Goal: Task Accomplishment & Management: Complete application form

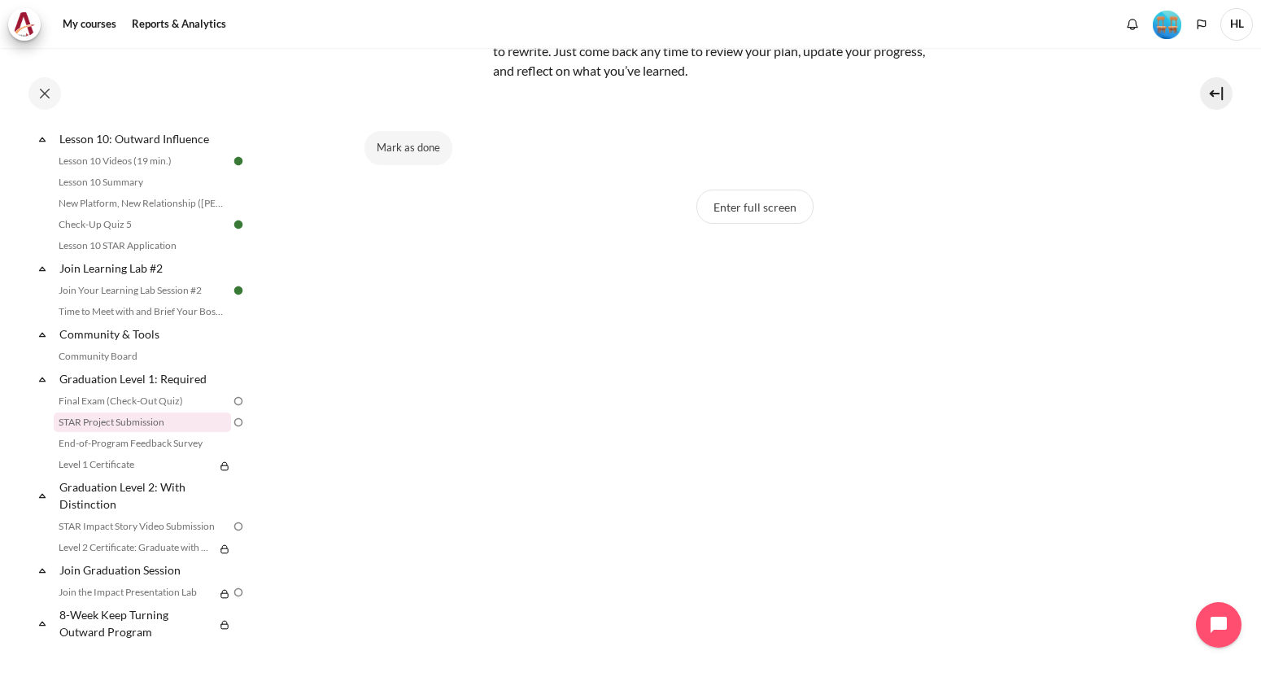
scroll to position [407, 0]
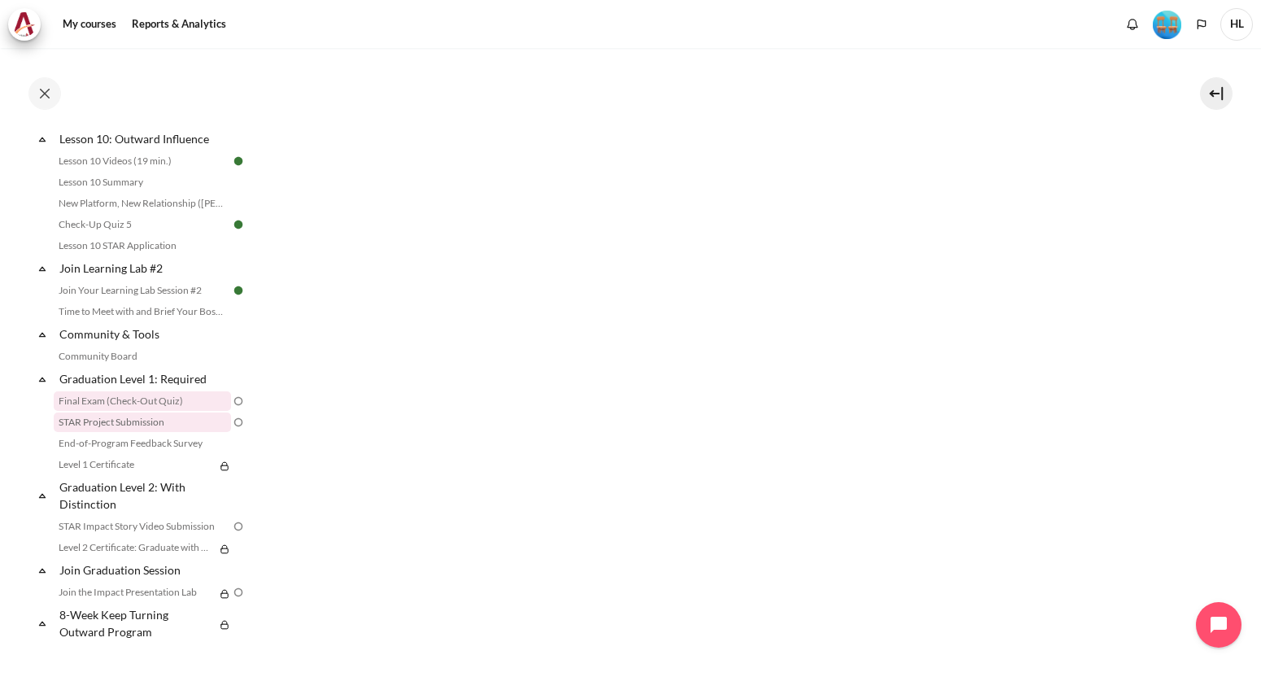
click at [153, 402] on link "Final Exam (Check-Out Quiz)" at bounding box center [142, 401] width 177 height 20
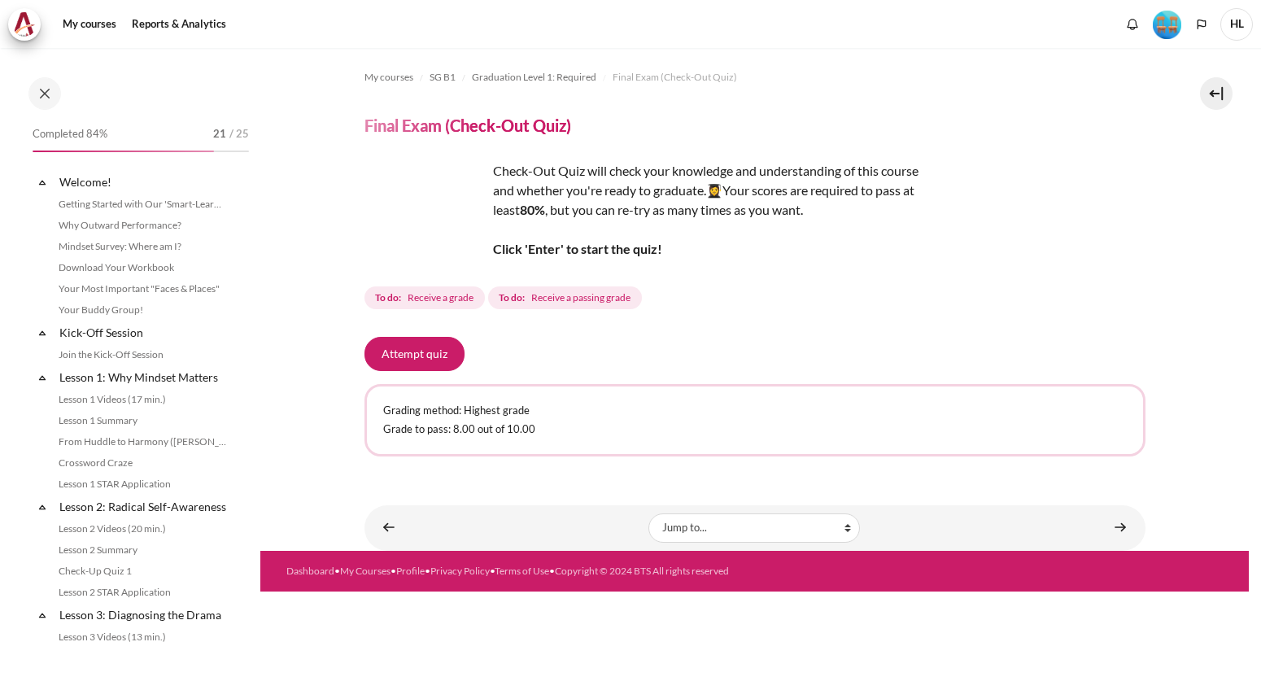
scroll to position [1537, 0]
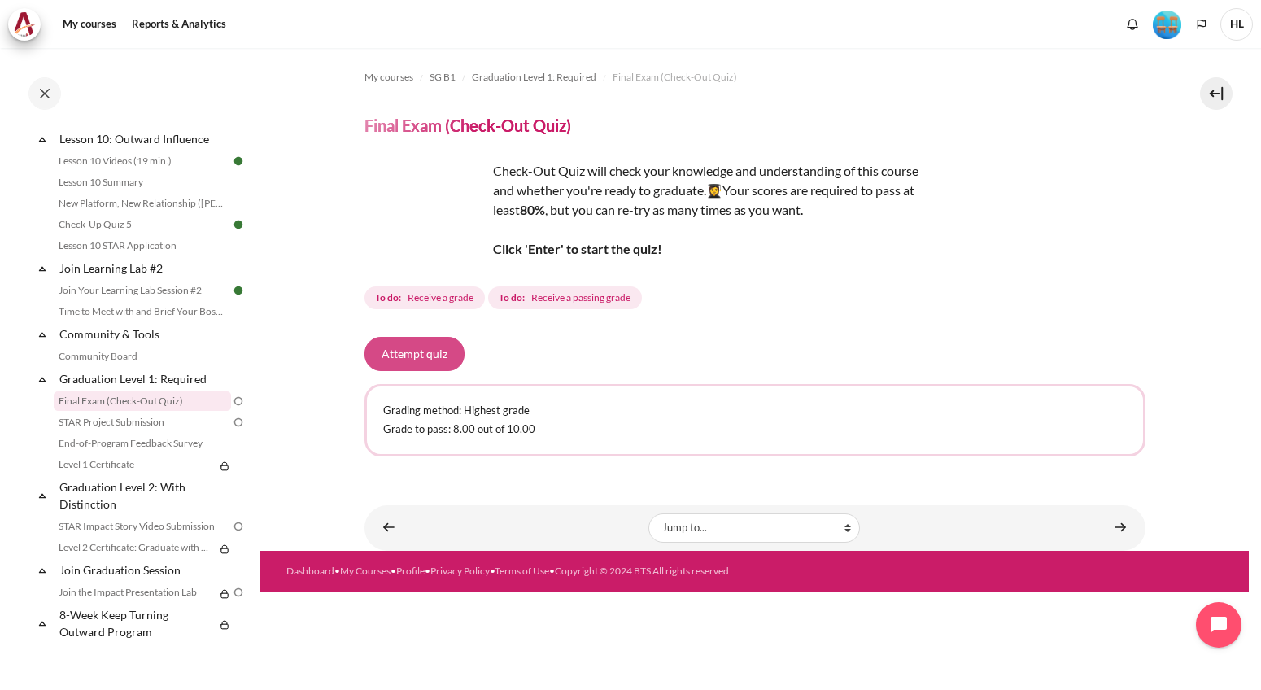
click at [438, 351] on button "Attempt quiz" at bounding box center [414, 354] width 100 height 34
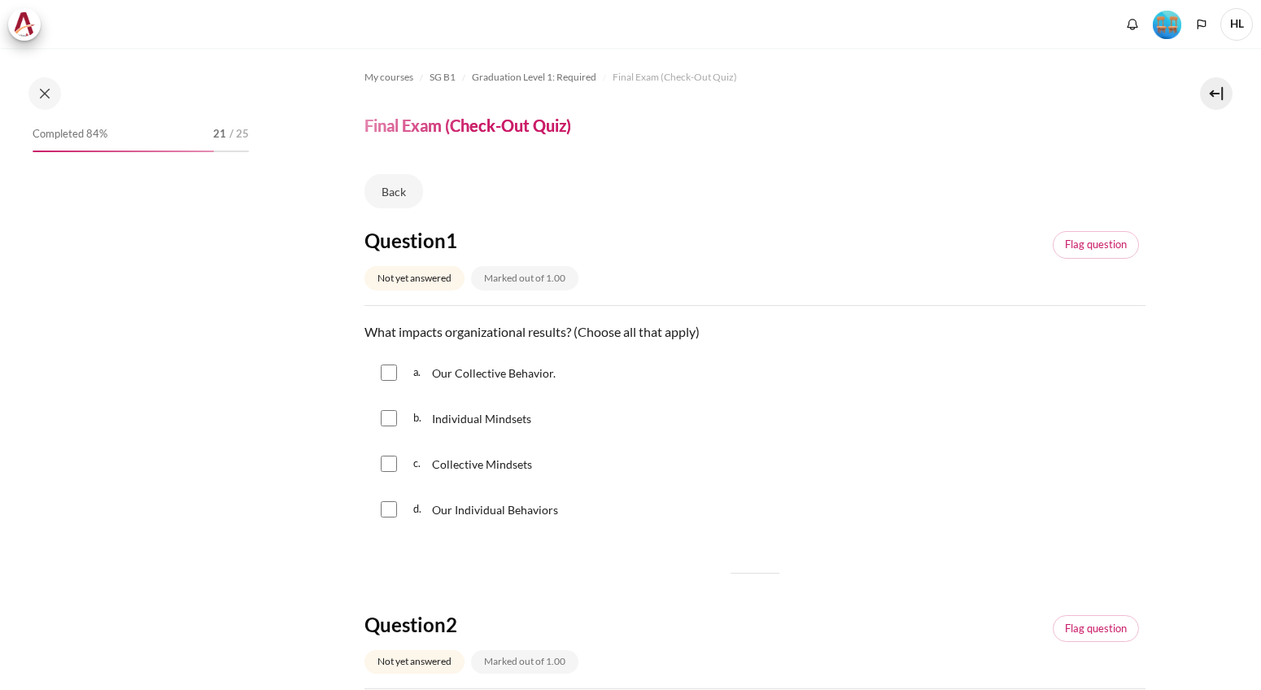
scroll to position [1537, 0]
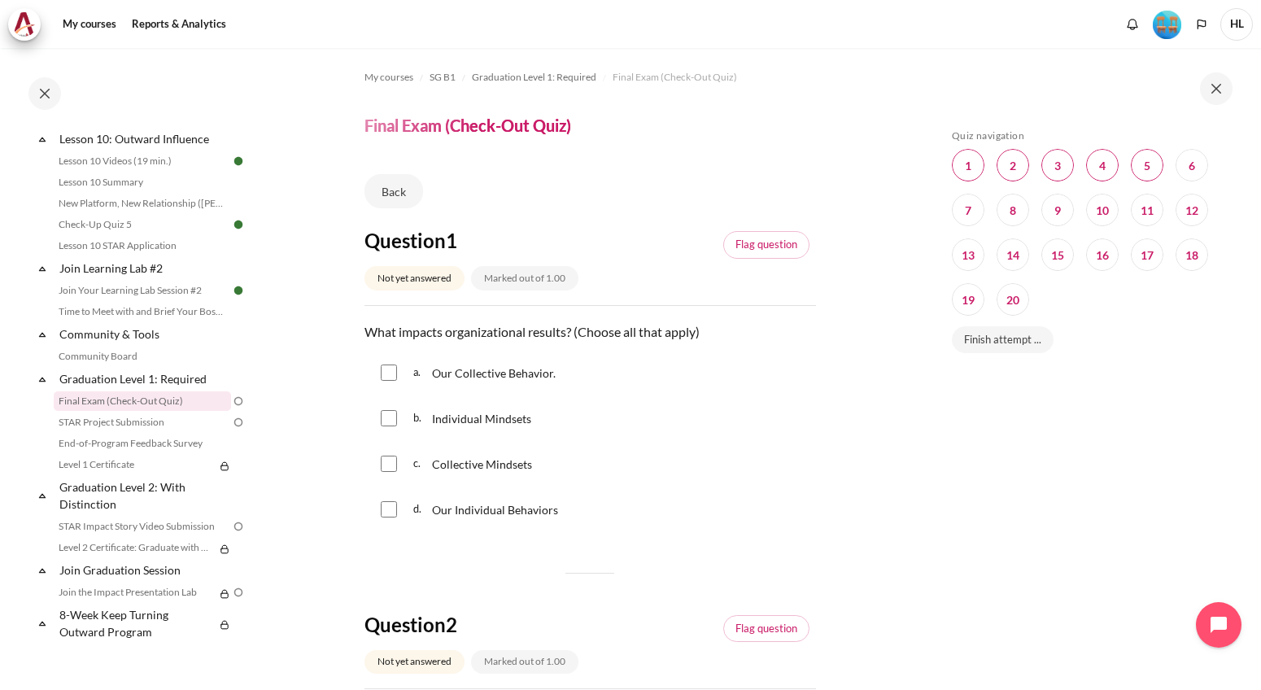
click at [384, 364] on input "Content" at bounding box center [389, 372] width 16 height 16
checkbox input "true"
click at [388, 420] on input "Content" at bounding box center [389, 418] width 16 height 16
checkbox input "true"
click at [389, 462] on input "Content" at bounding box center [389, 464] width 16 height 16
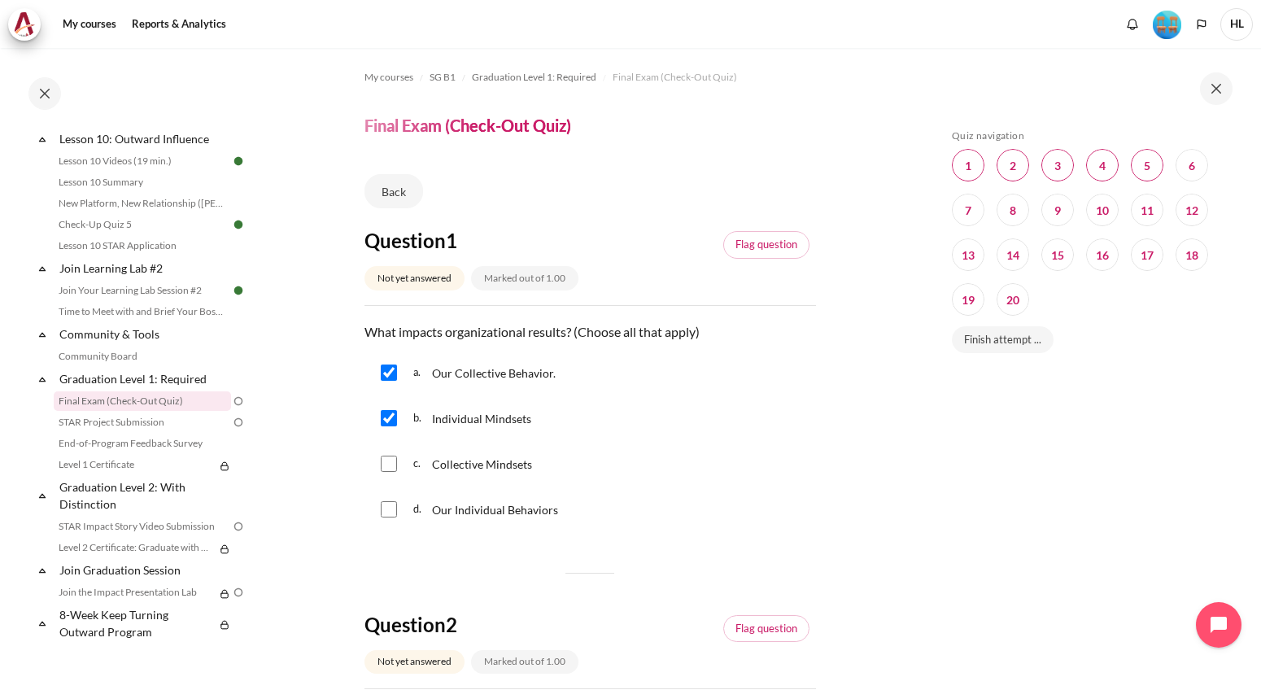
checkbox input "true"
click at [390, 505] on input "Content" at bounding box center [389, 509] width 16 height 16
checkbox input "true"
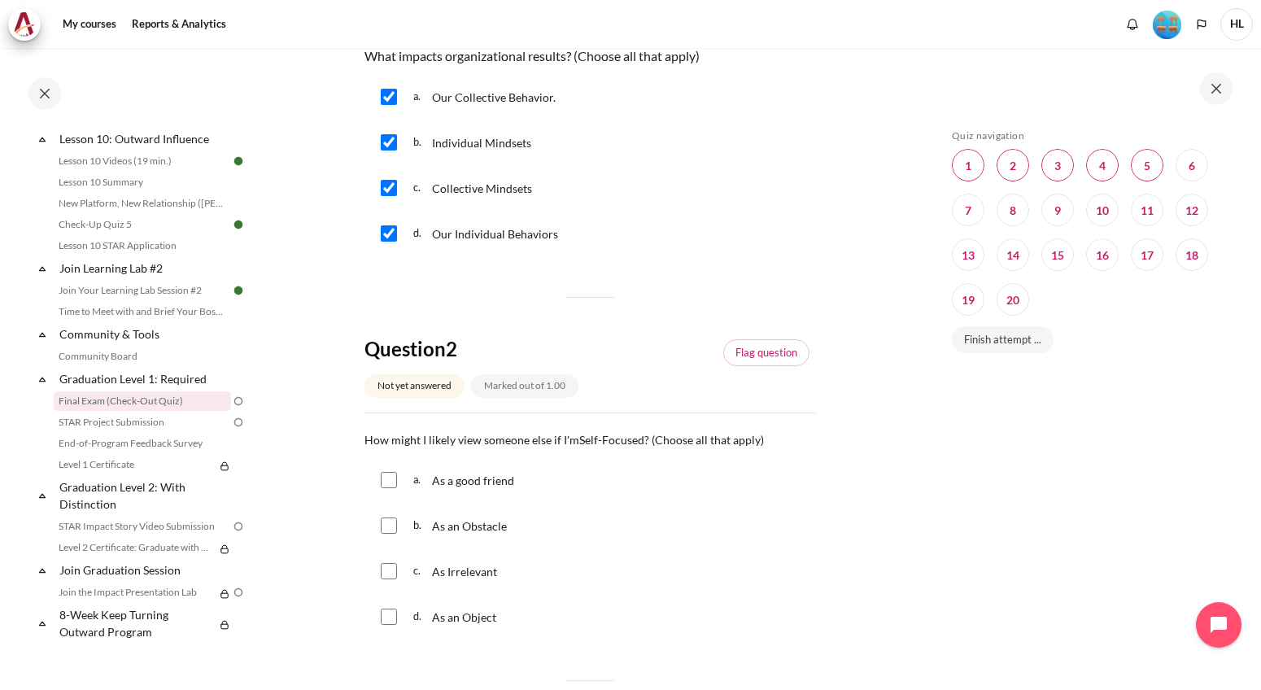
scroll to position [325, 0]
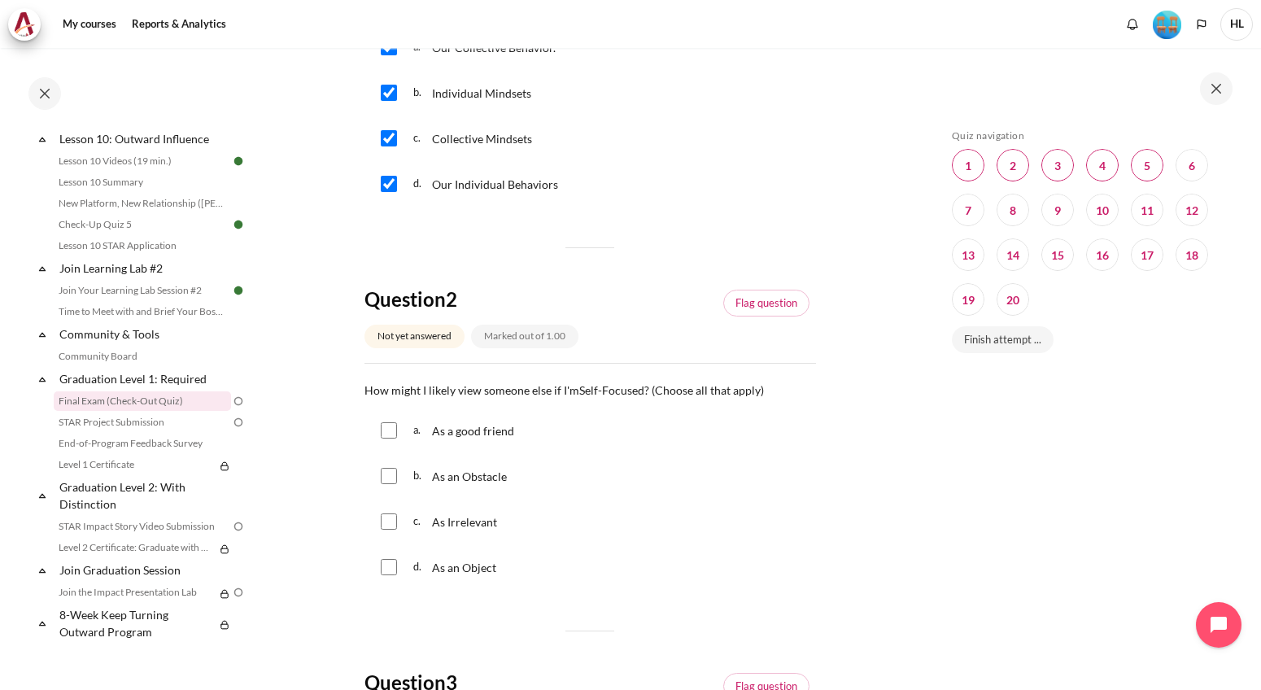
click at [393, 567] on input "Content" at bounding box center [389, 567] width 16 height 16
checkbox input "true"
click at [388, 519] on input "Content" at bounding box center [389, 521] width 16 height 16
checkbox input "true"
click at [391, 481] on input "Content" at bounding box center [389, 476] width 16 height 16
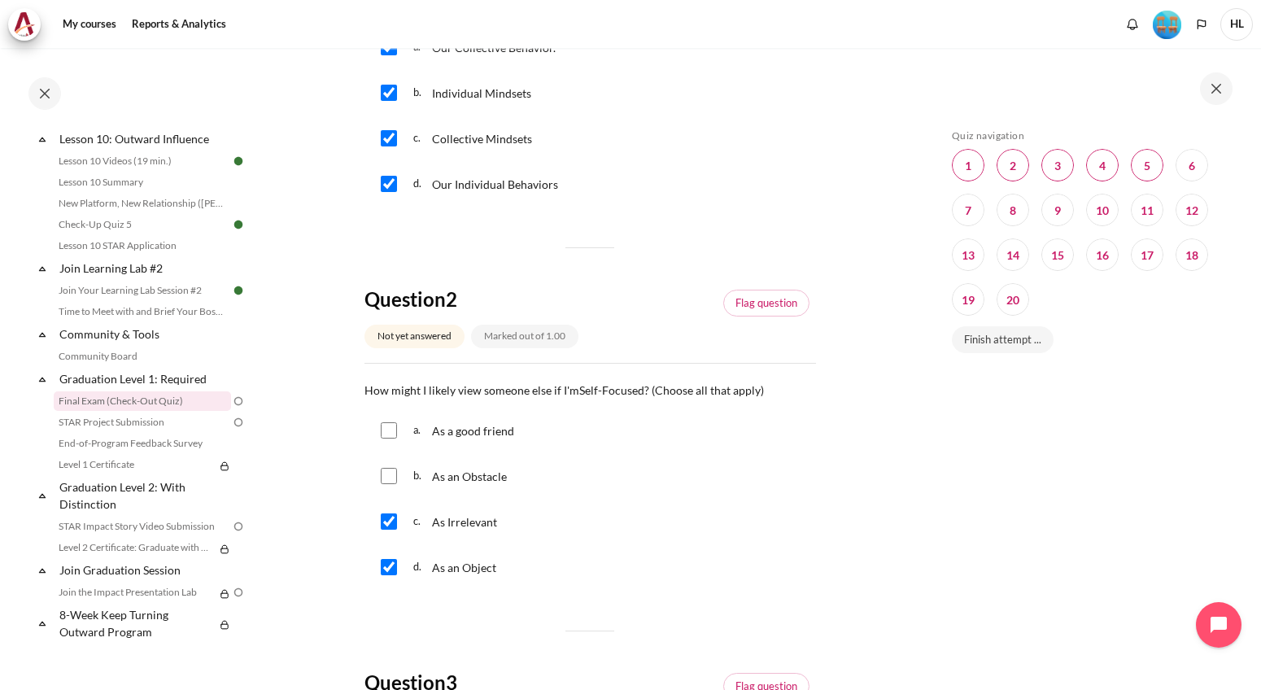
checkbox input "true"
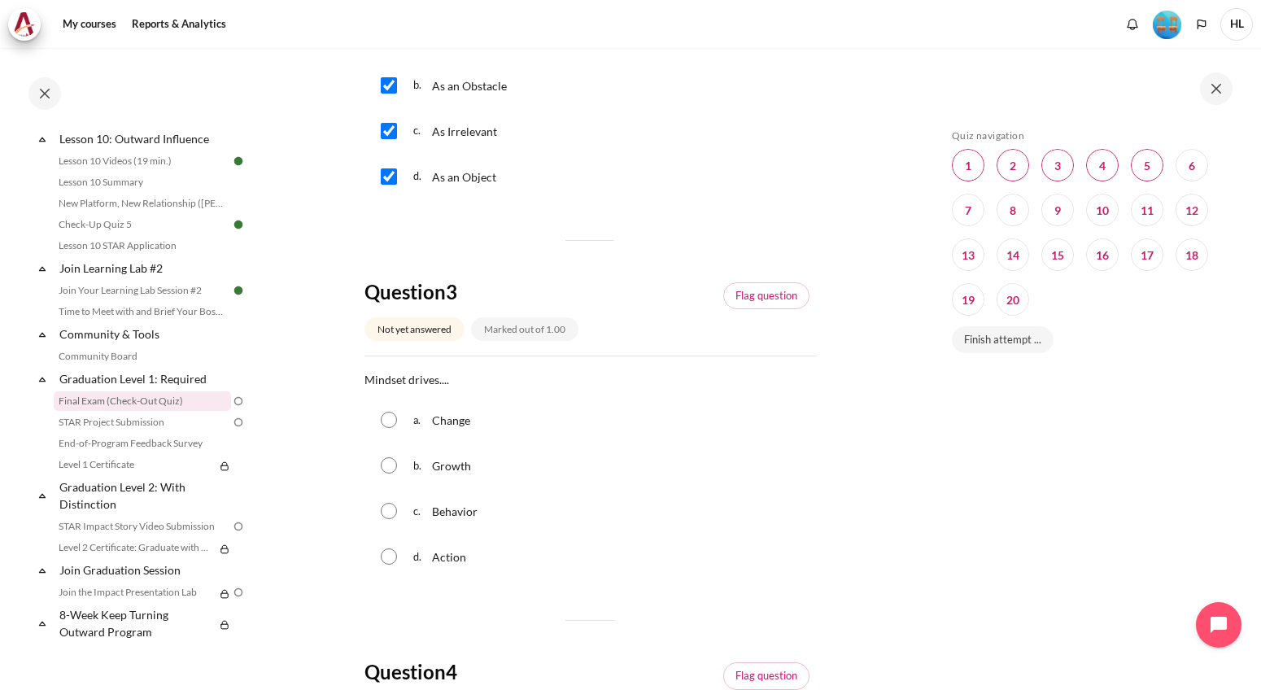
scroll to position [732, 0]
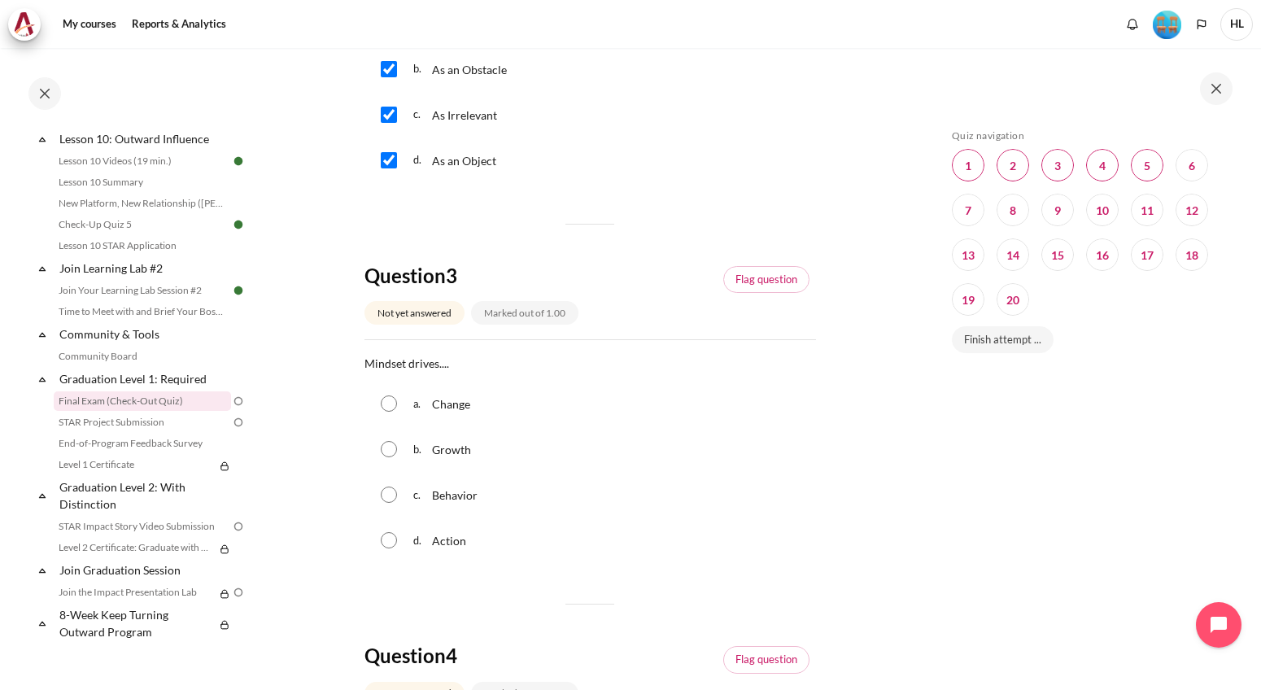
click at [391, 500] on input "Content" at bounding box center [389, 495] width 16 height 16
radio input "true"
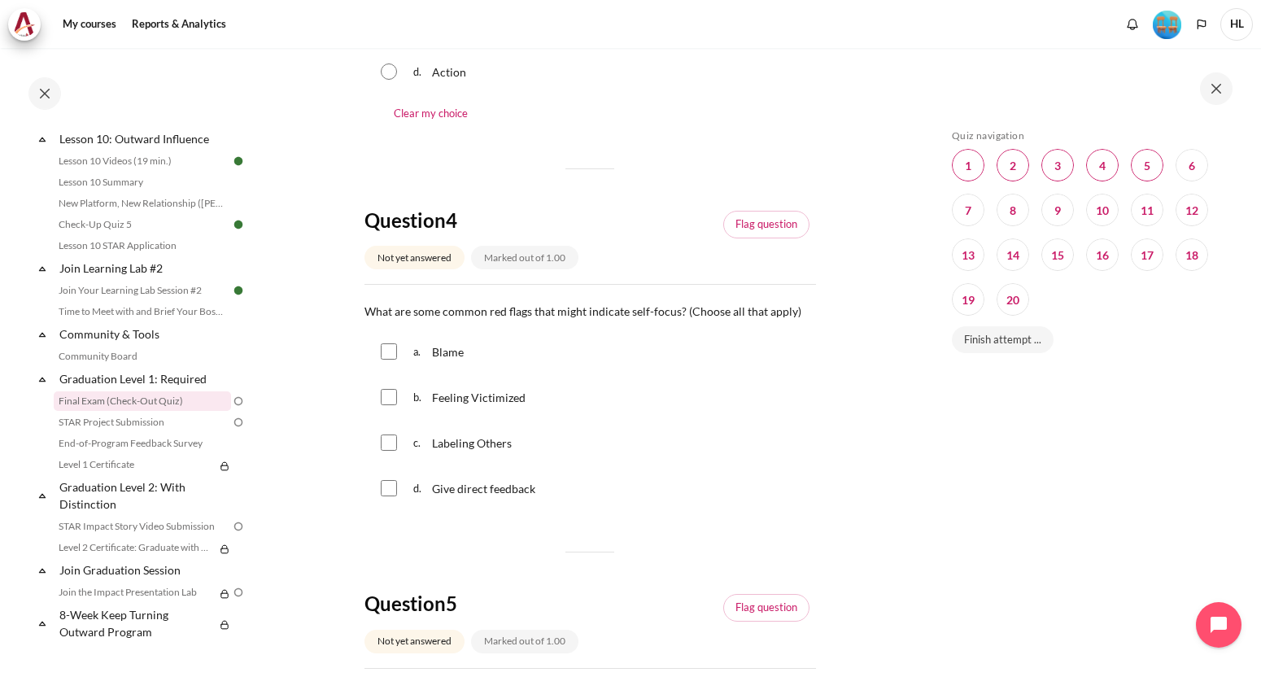
scroll to position [1220, 0]
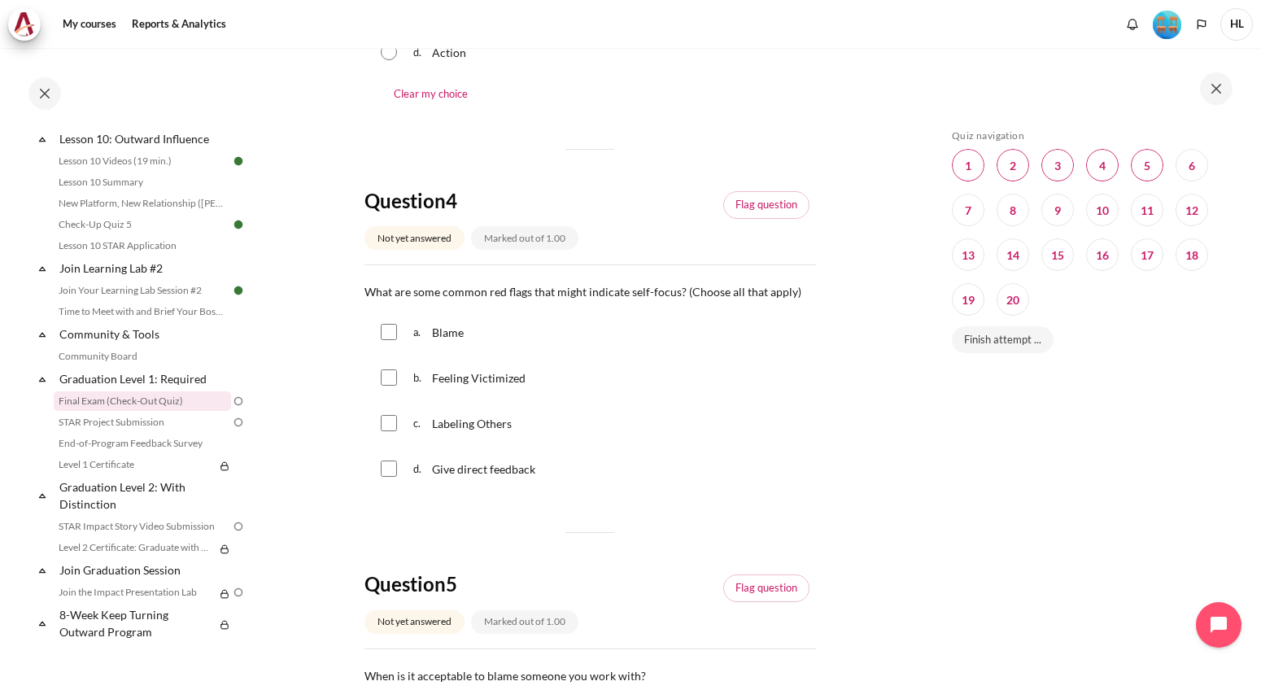
click at [382, 334] on input "Content" at bounding box center [389, 332] width 16 height 16
checkbox input "true"
click at [391, 429] on input "Content" at bounding box center [389, 423] width 16 height 16
checkbox input "true"
click at [391, 381] on input "Content" at bounding box center [389, 377] width 16 height 16
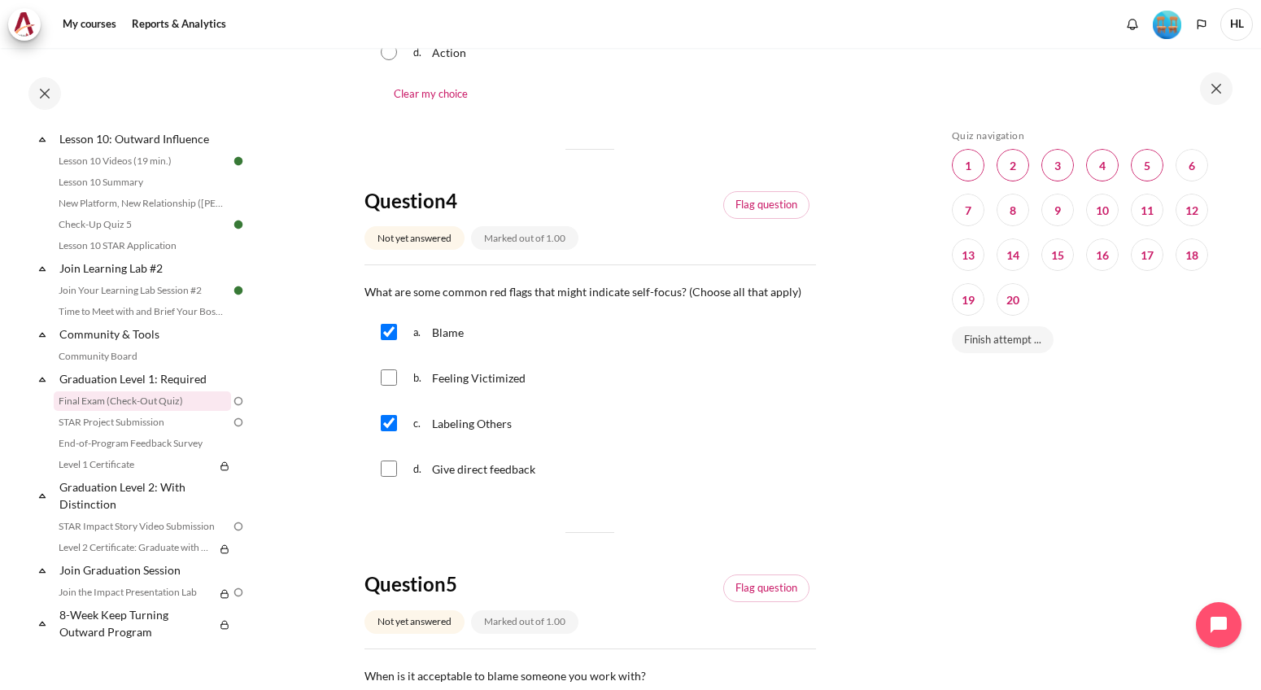
checkbox input "true"
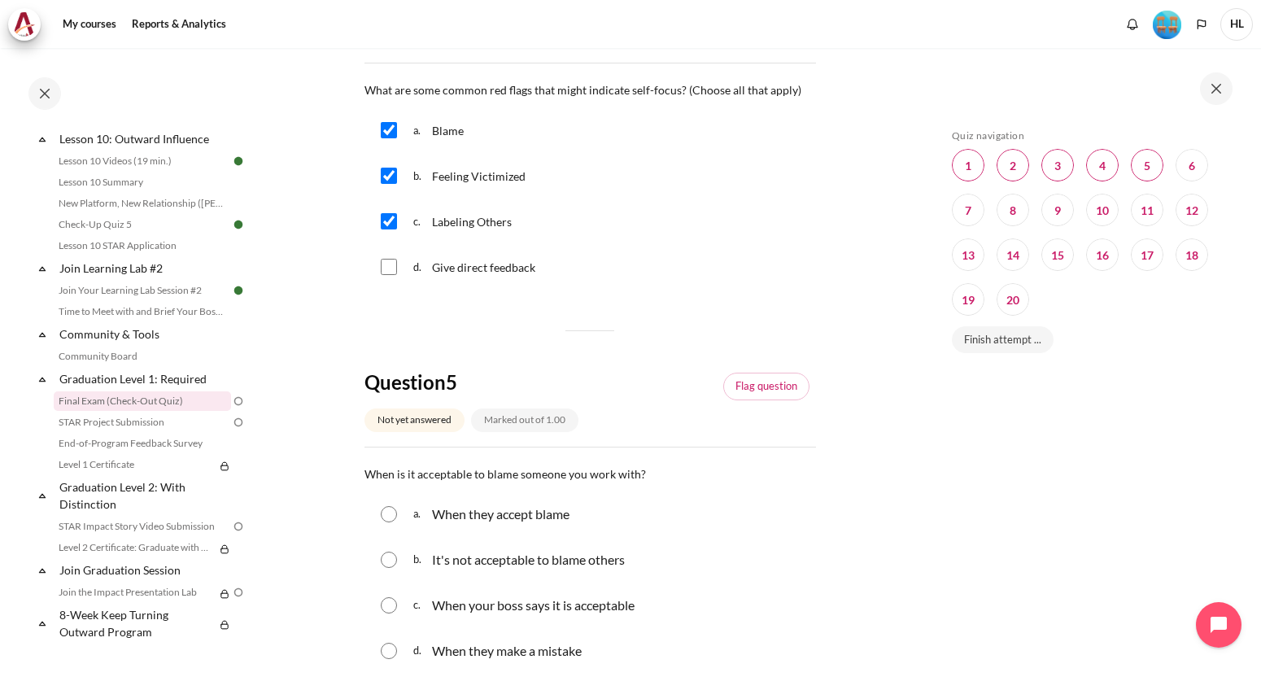
scroll to position [1464, 0]
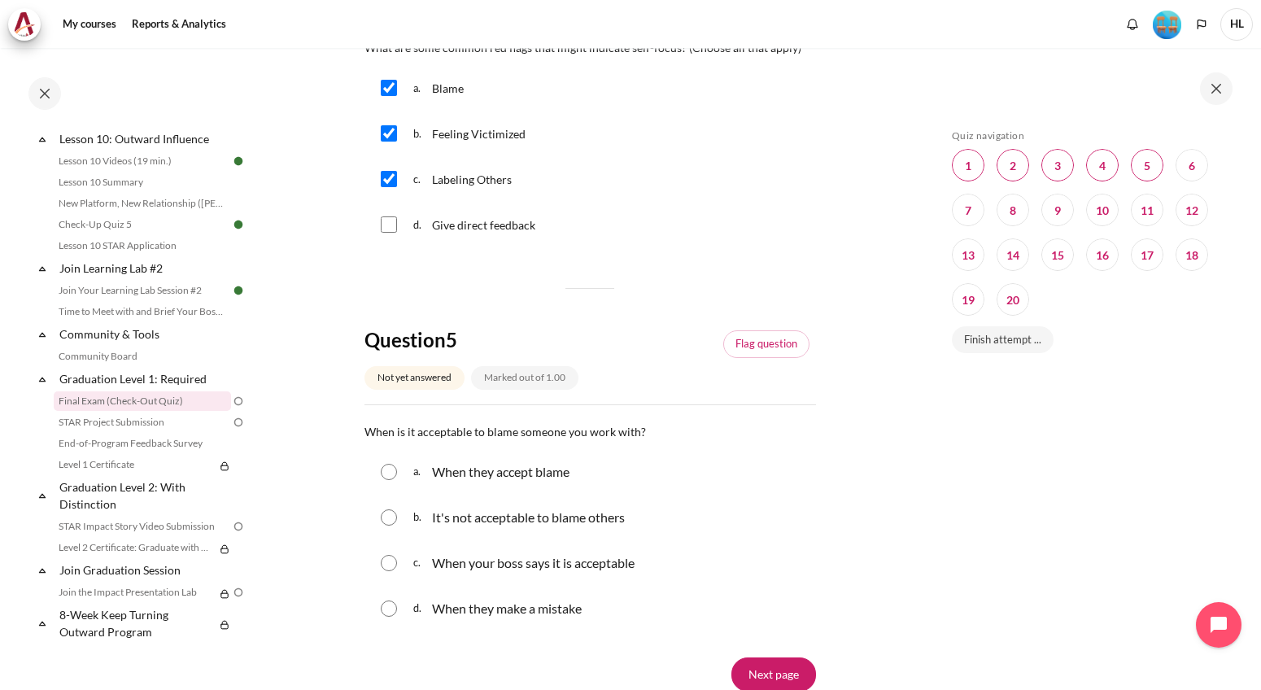
click at [386, 520] on input "Content" at bounding box center [389, 517] width 16 height 16
radio input "true"
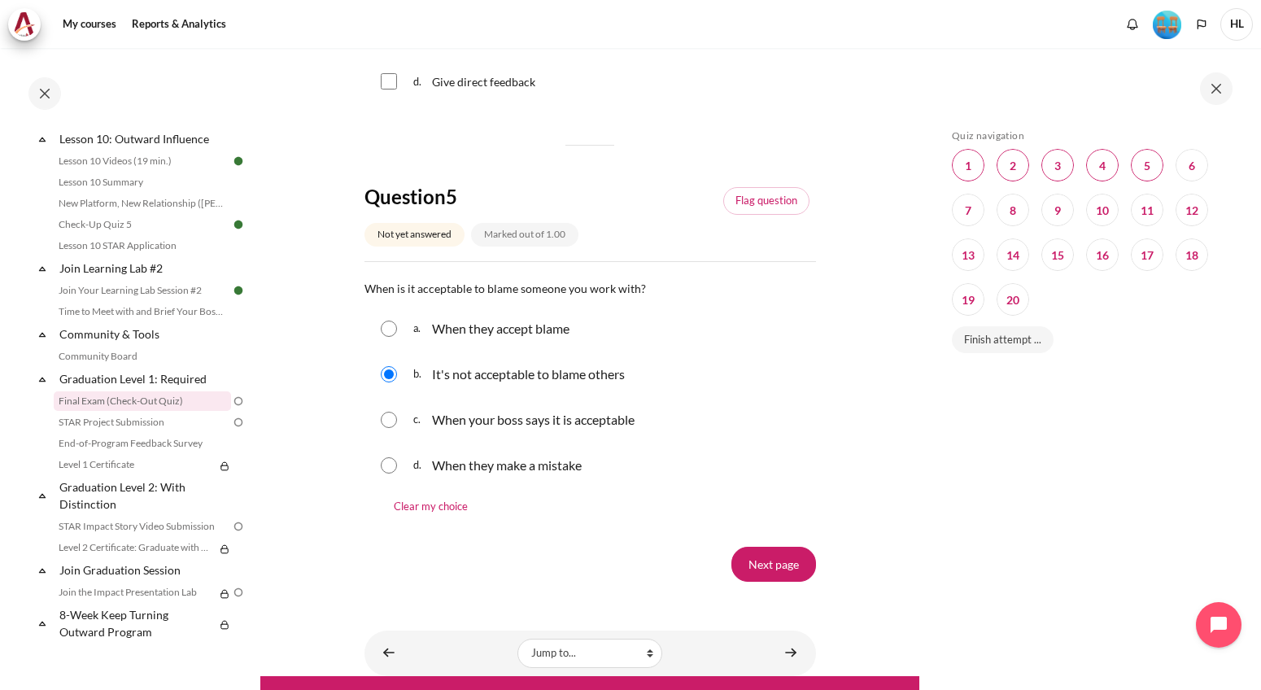
scroll to position [1649, 0]
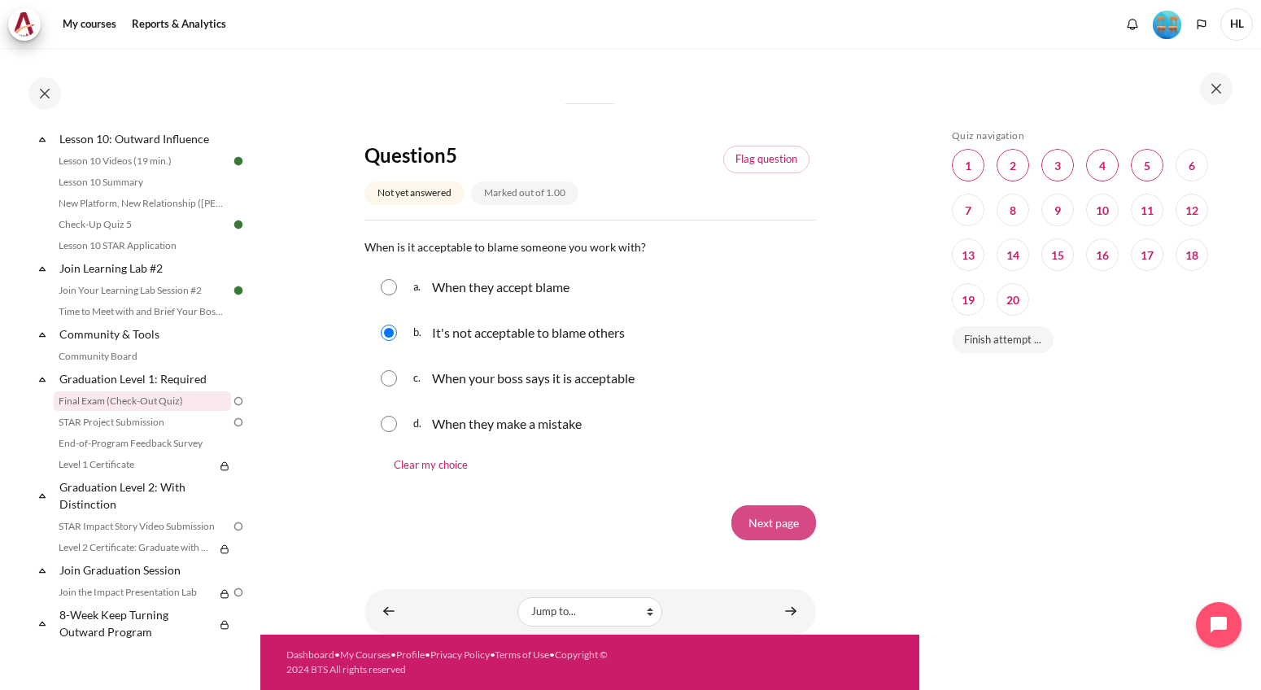
click at [772, 521] on input "Next page" at bounding box center [773, 522] width 85 height 34
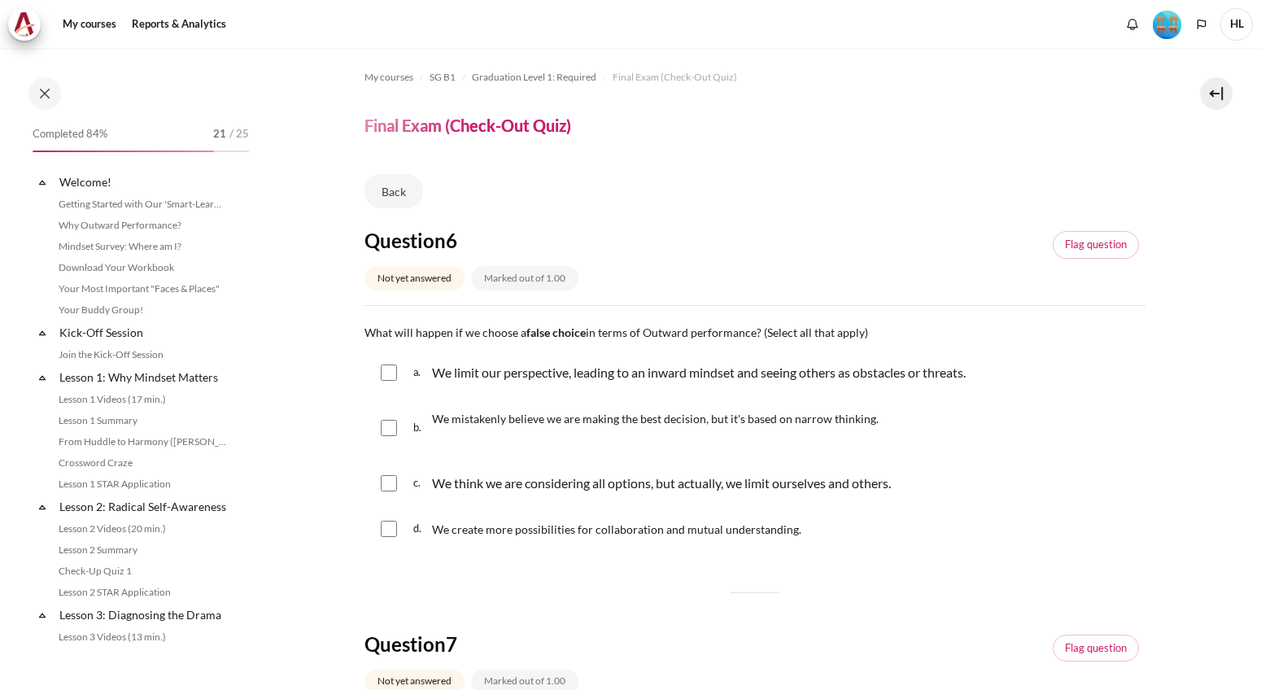
scroll to position [1537, 0]
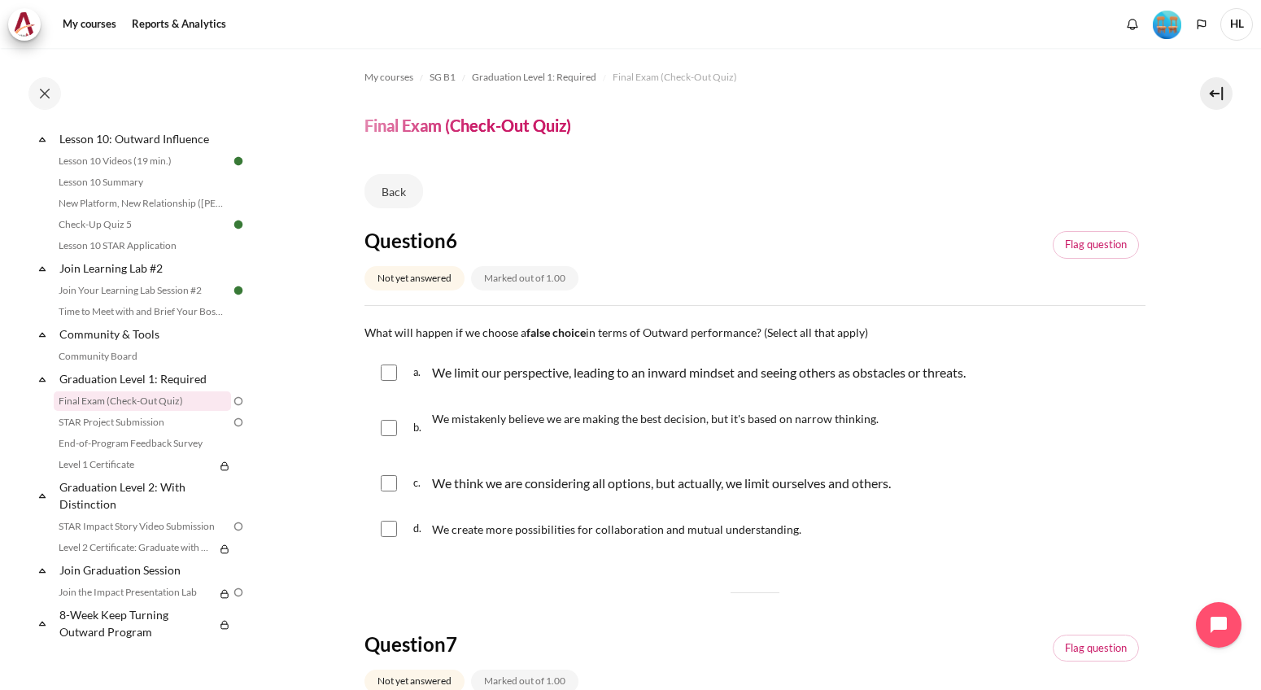
drag, startPoint x: 418, startPoint y: 335, endPoint x: 892, endPoint y: 328, distance: 473.5
click at [892, 328] on p "What will happen if we choose a false choice in terms of Outward performance? (…" at bounding box center [754, 332] width 781 height 20
click at [504, 361] on div "We limit our perspective, leading to an inward mindset and seeing others as obs…" at bounding box center [699, 373] width 534 height 26
click at [507, 369] on p "We limit our perspective, leading to an inward mindset and seeing others as obs…" at bounding box center [699, 373] width 534 height 20
click at [391, 373] on input "Content" at bounding box center [389, 372] width 16 height 16
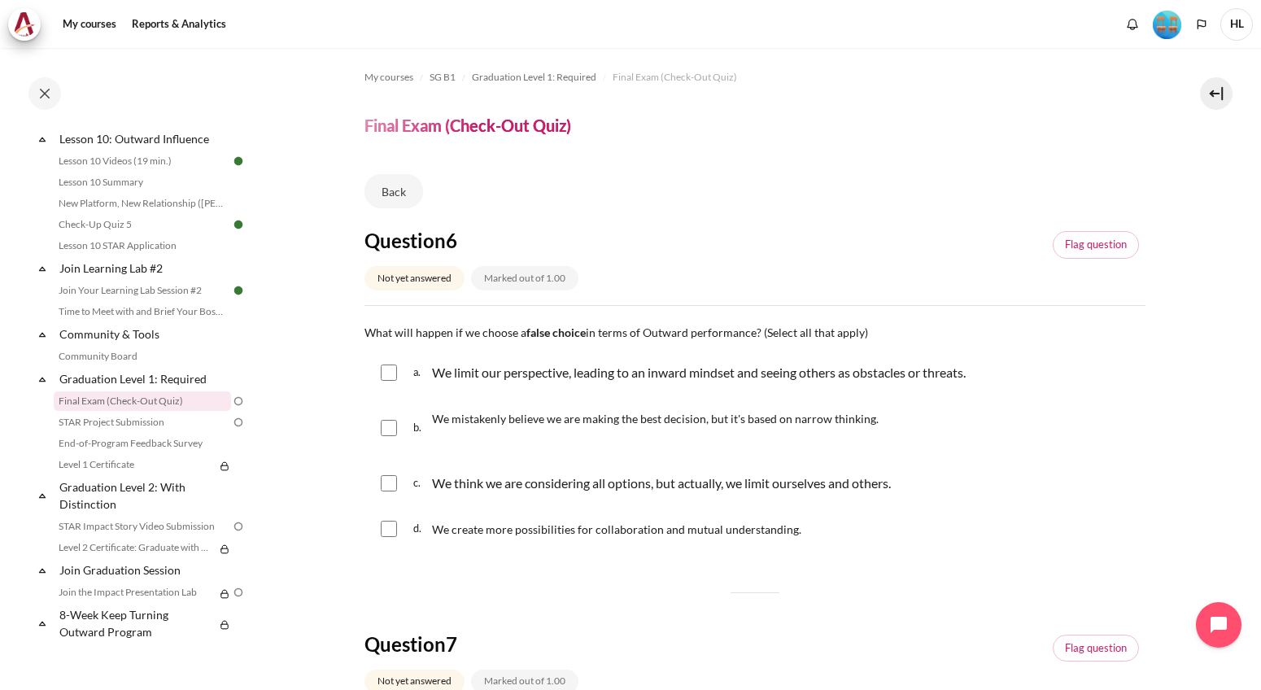
checkbox input "true"
click at [397, 485] on div "c. We think we are considering all options, but actually, we limit ourselves an…" at bounding box center [754, 483] width 781 height 42
click at [389, 432] on input "Content" at bounding box center [389, 428] width 16 height 16
checkbox input "true"
click at [389, 487] on input "Content" at bounding box center [389, 483] width 16 height 16
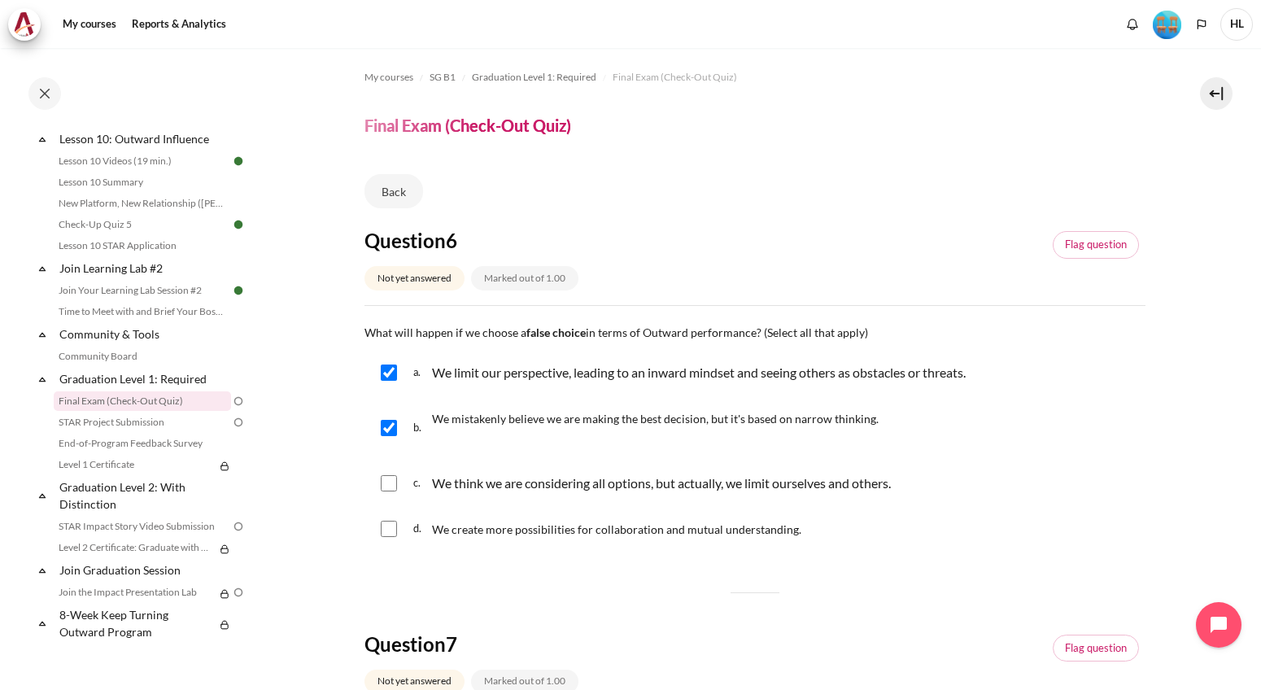
checkbox input "true"
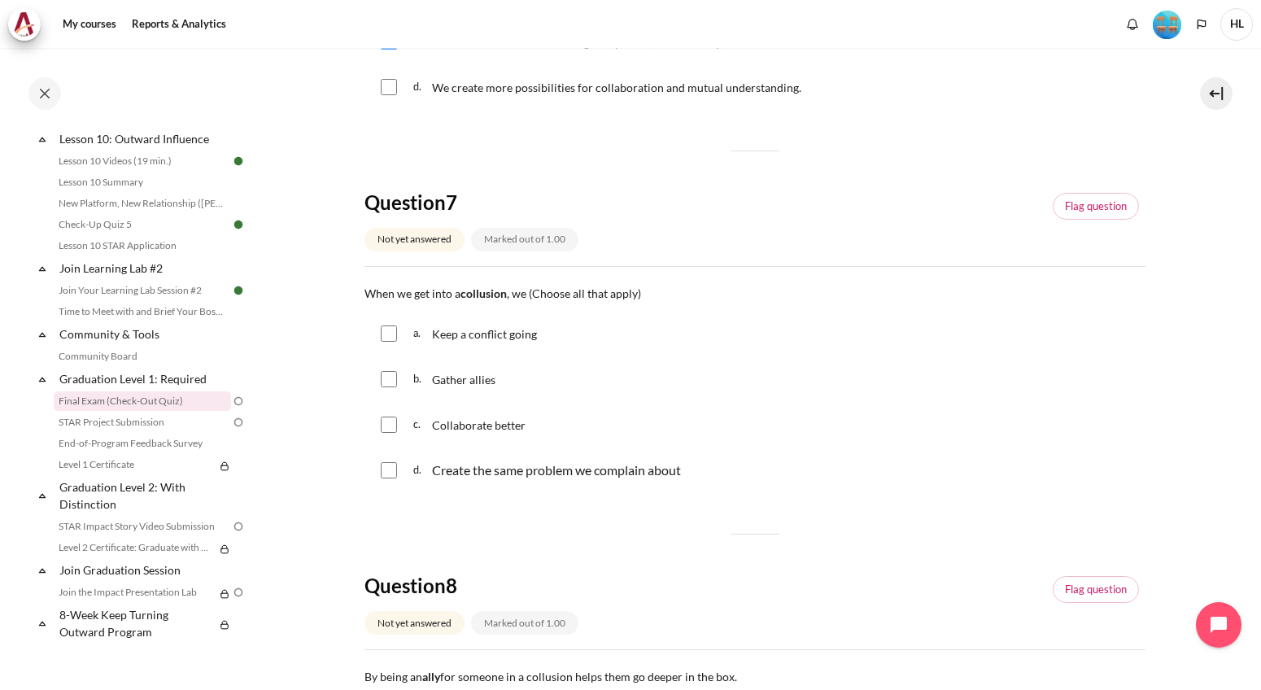
scroll to position [488, 0]
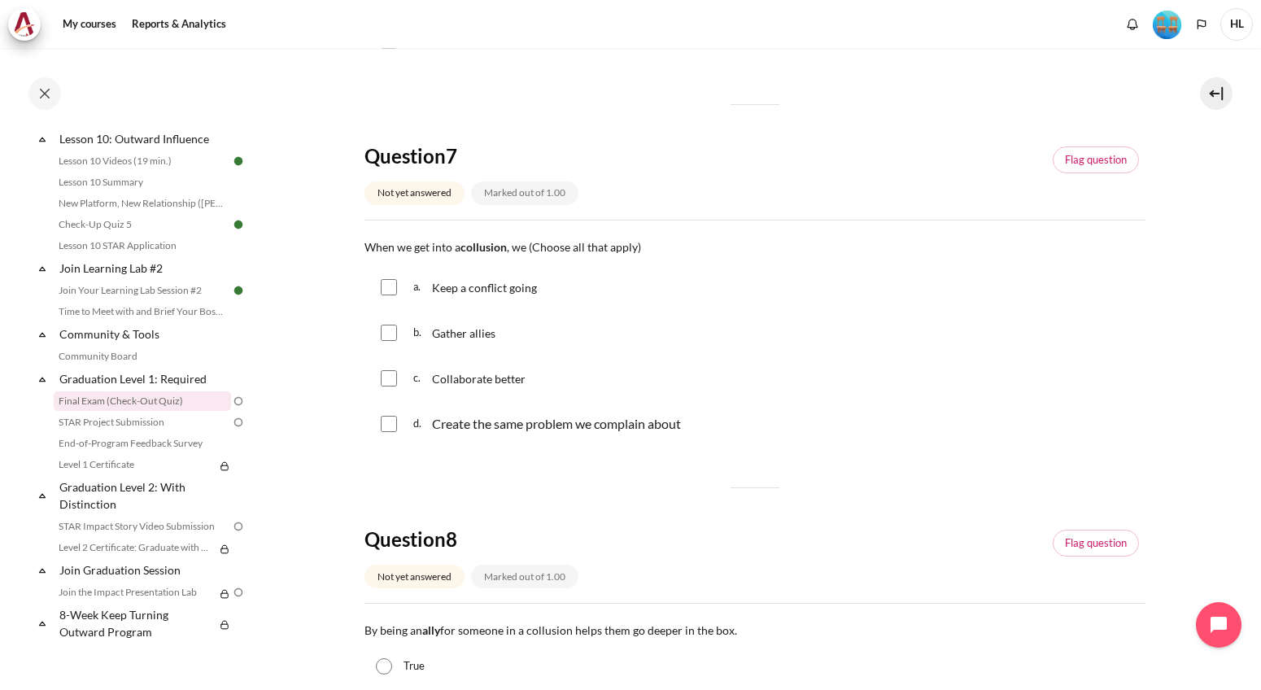
click at [388, 281] on input "Content" at bounding box center [389, 287] width 16 height 16
checkbox input "true"
click at [393, 338] on input "Content" at bounding box center [389, 333] width 16 height 16
checkbox input "true"
click at [395, 417] on input "Content" at bounding box center [389, 424] width 16 height 16
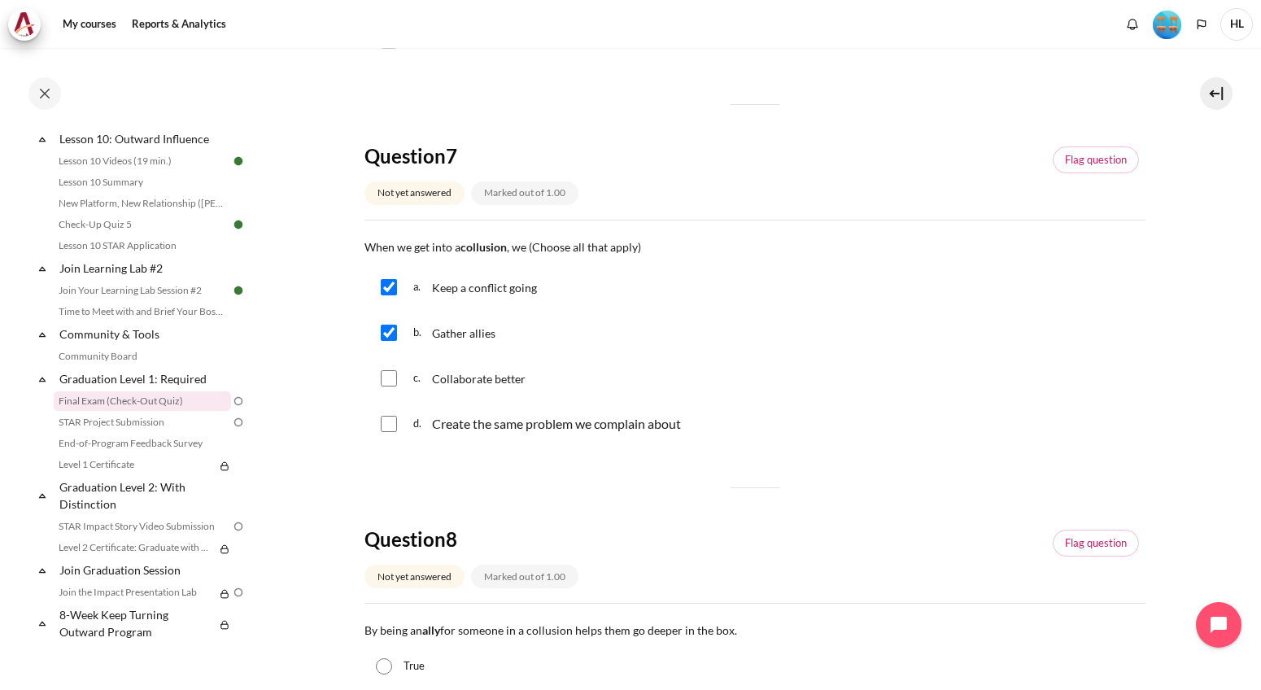
checkbox input "true"
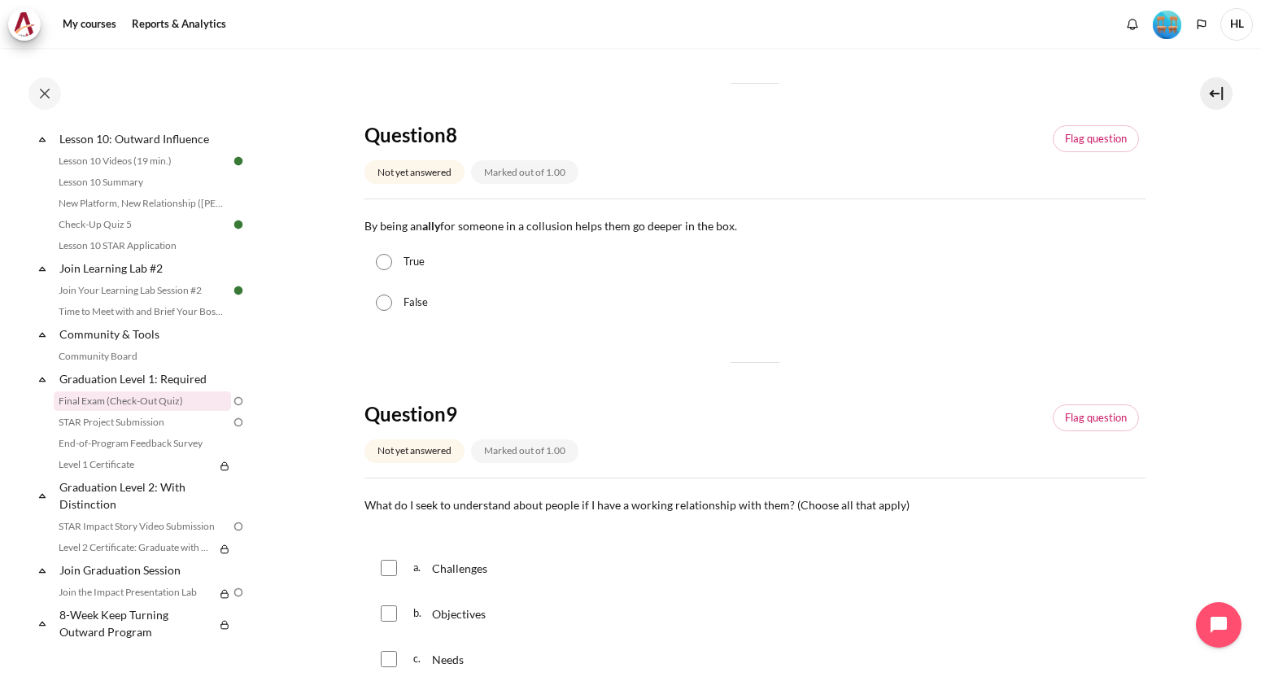
scroll to position [895, 0]
click at [388, 264] on input "True" at bounding box center [384, 259] width 16 height 16
radio input "true"
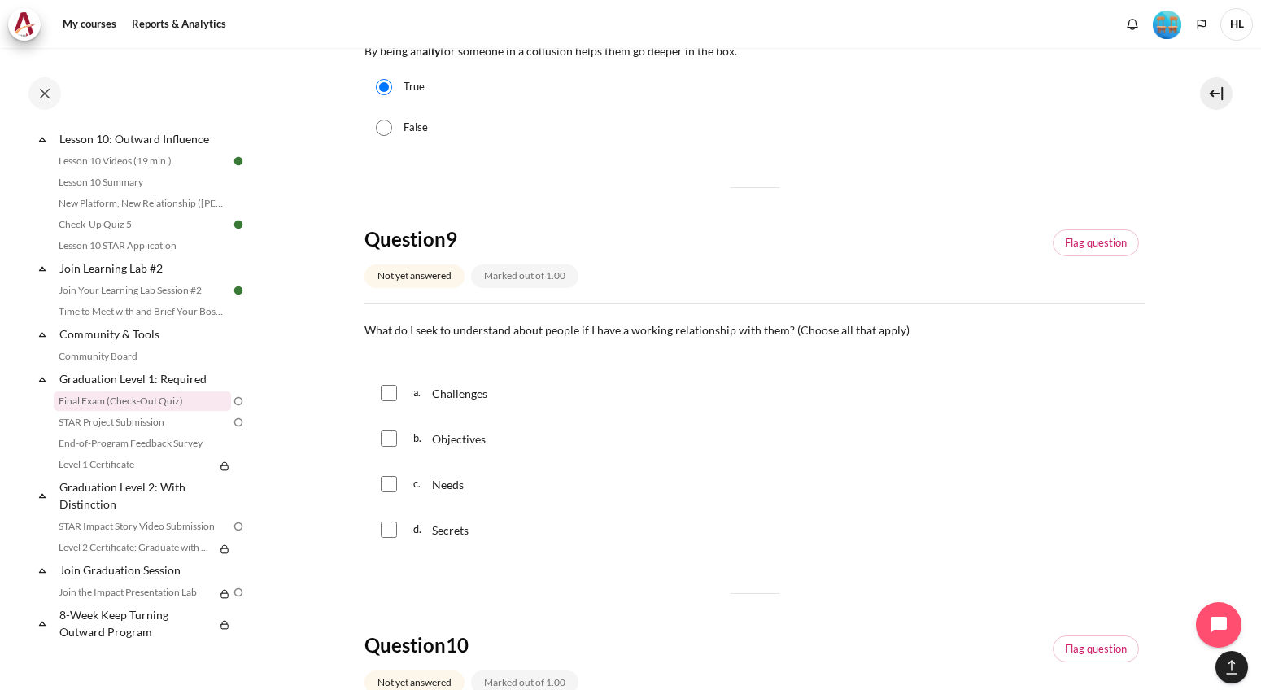
scroll to position [1139, 0]
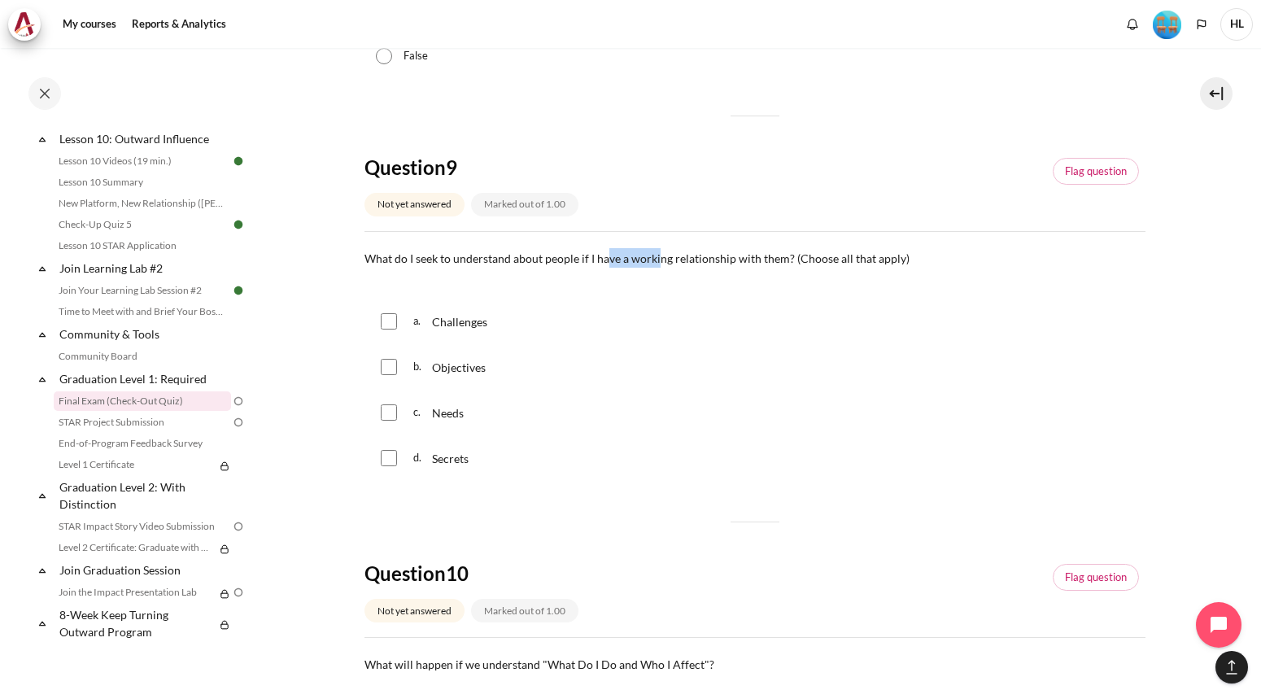
drag, startPoint x: 604, startPoint y: 260, endPoint x: 656, endPoint y: 266, distance: 52.4
click at [656, 266] on p "What do I seek to understand about people if I have a working relationship with…" at bounding box center [754, 258] width 781 height 20
drag, startPoint x: 656, startPoint y: 266, endPoint x: 657, endPoint y: 307, distance: 40.7
click at [657, 307] on div "a. Challenges" at bounding box center [754, 321] width 781 height 42
click at [435, 329] on p "Challenges" at bounding box center [461, 322] width 58 height 20
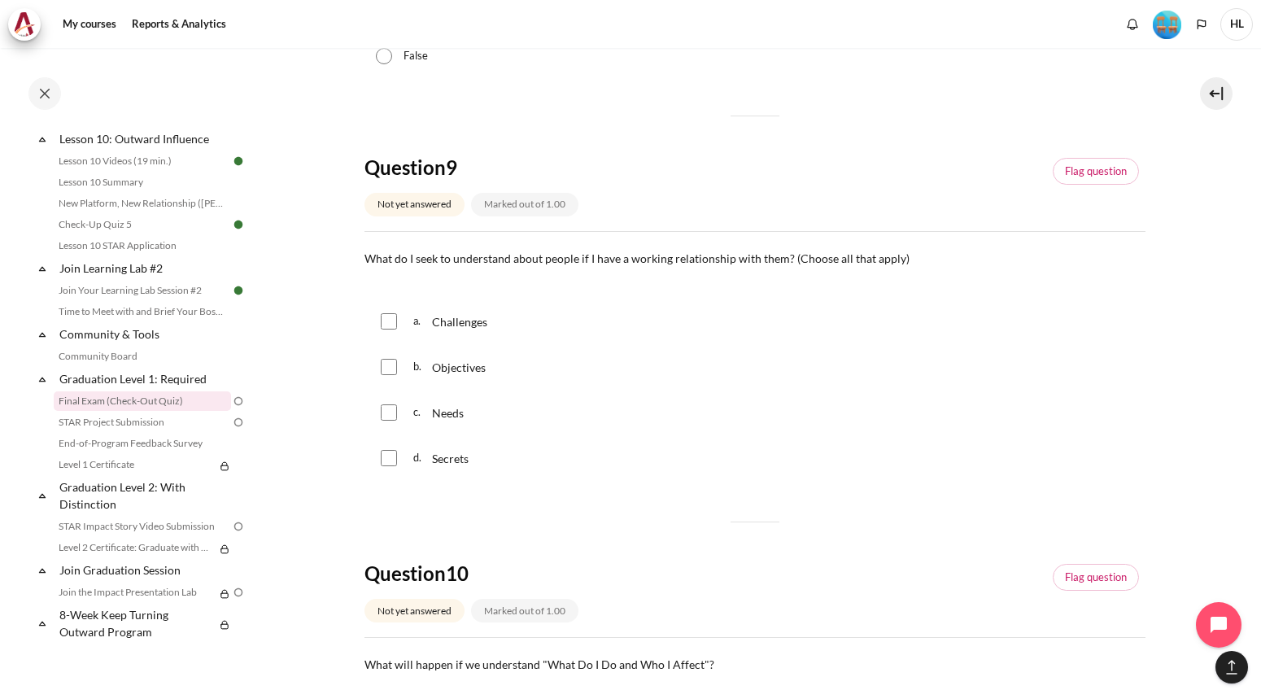
checkbox input "true"
click at [400, 410] on div "c. Needs" at bounding box center [754, 412] width 781 height 42
click at [388, 410] on input "Content" at bounding box center [389, 412] width 16 height 16
checkbox input "true"
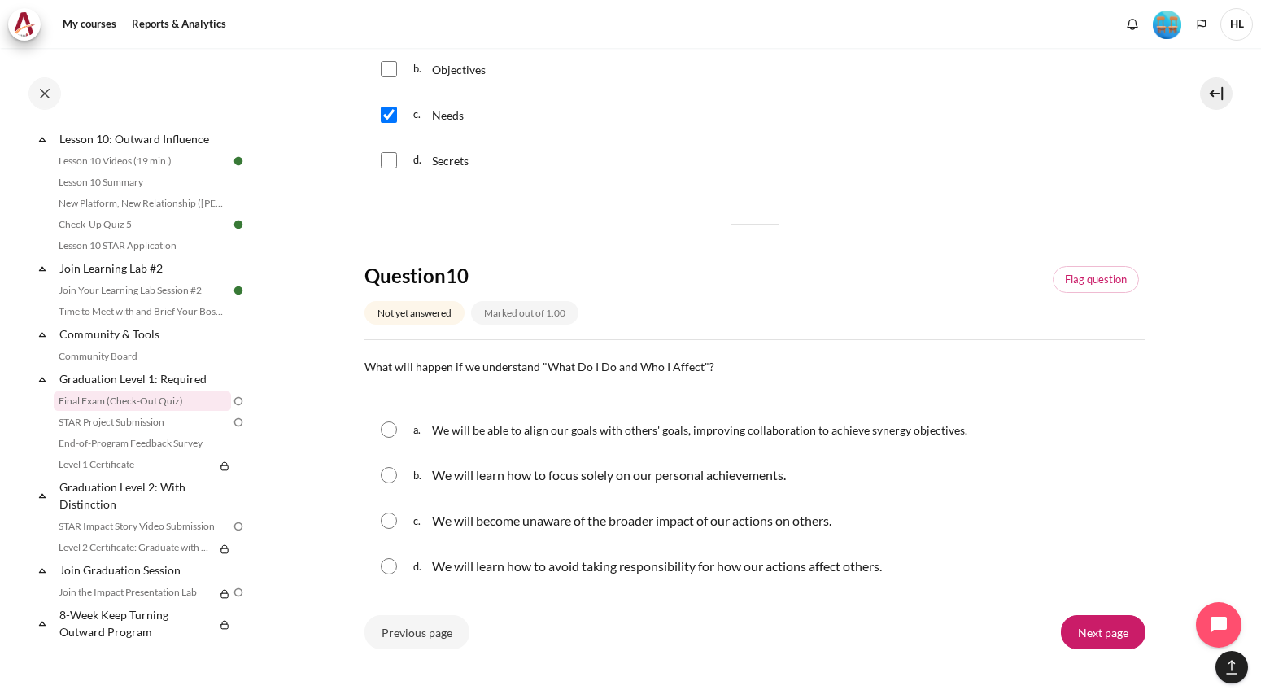
scroll to position [1531, 0]
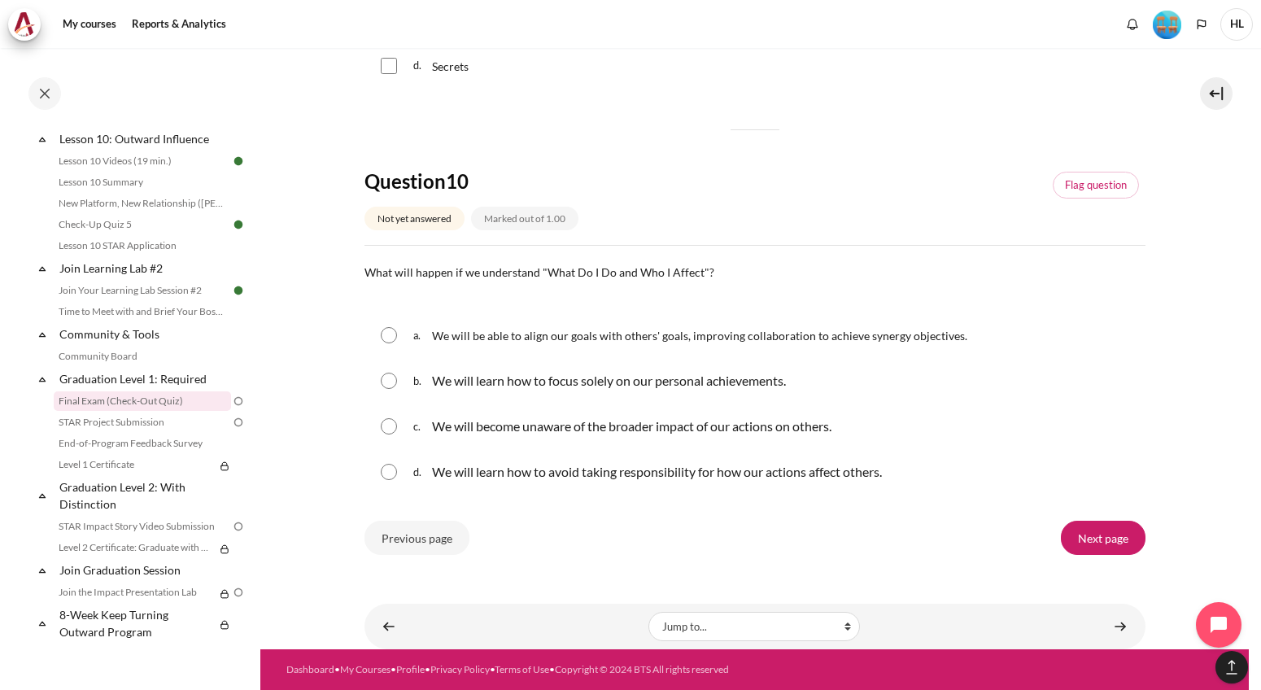
click at [386, 336] on input "Content" at bounding box center [389, 335] width 16 height 16
radio input "true"
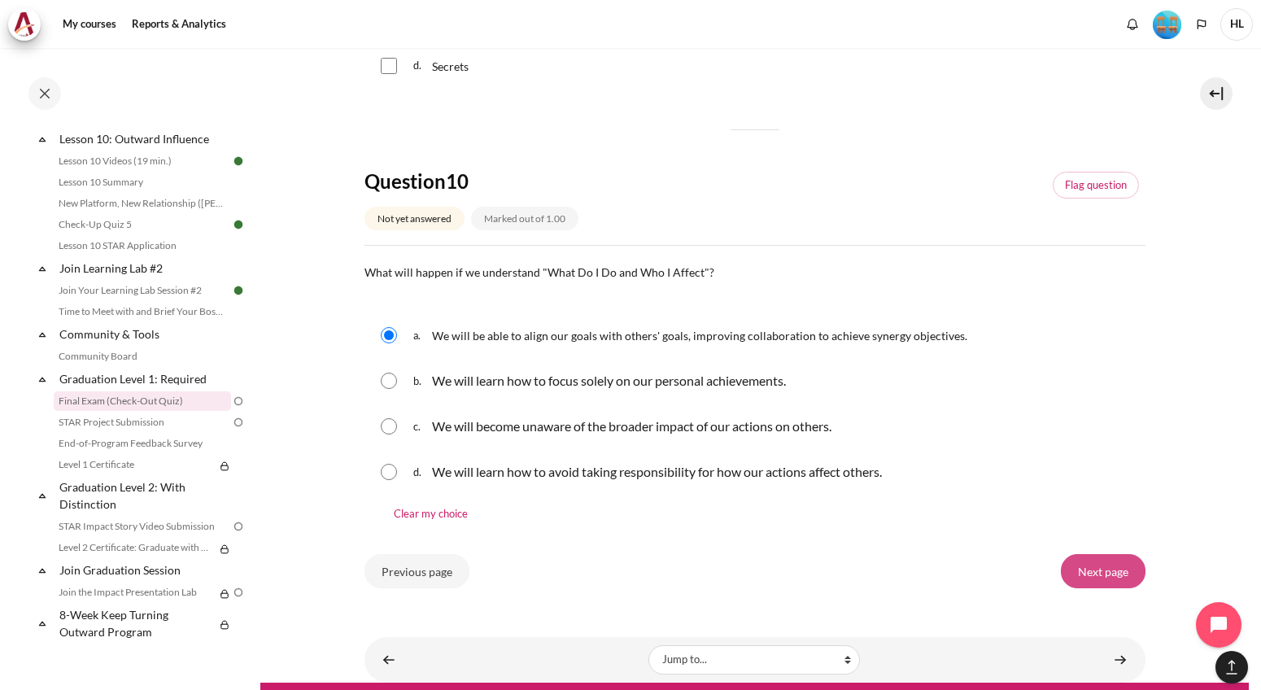
click at [1096, 564] on input "Next page" at bounding box center [1103, 571] width 85 height 34
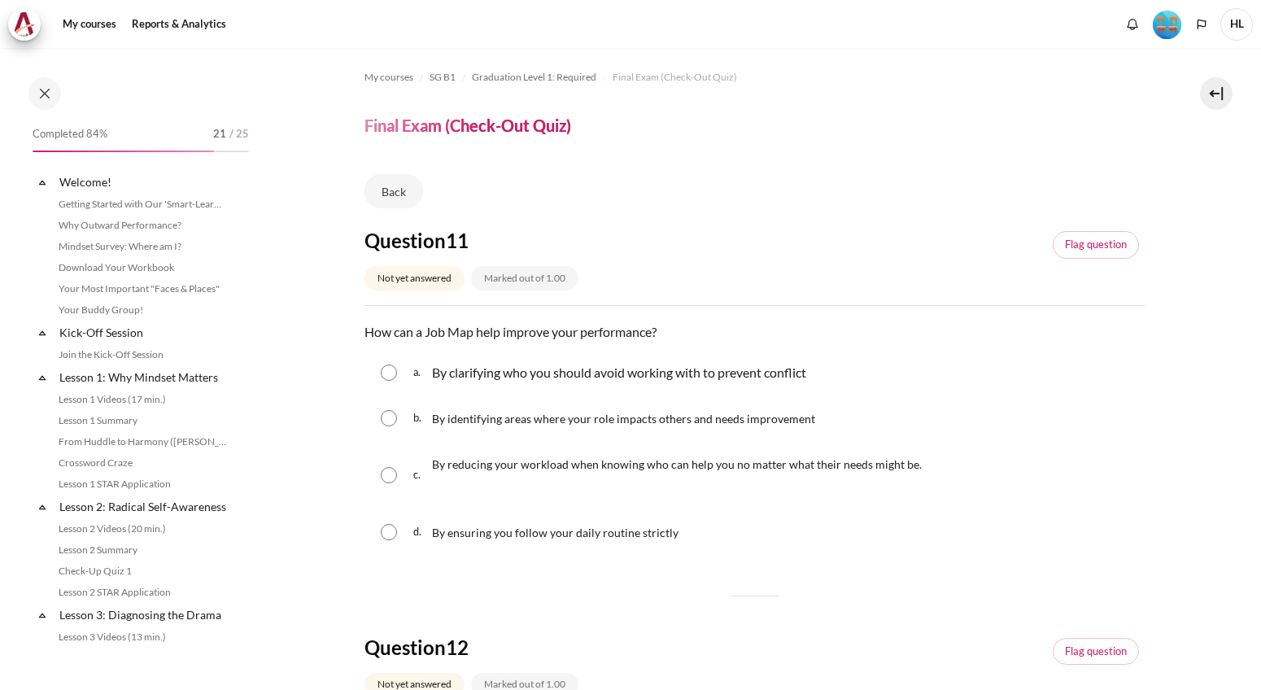
scroll to position [1537, 0]
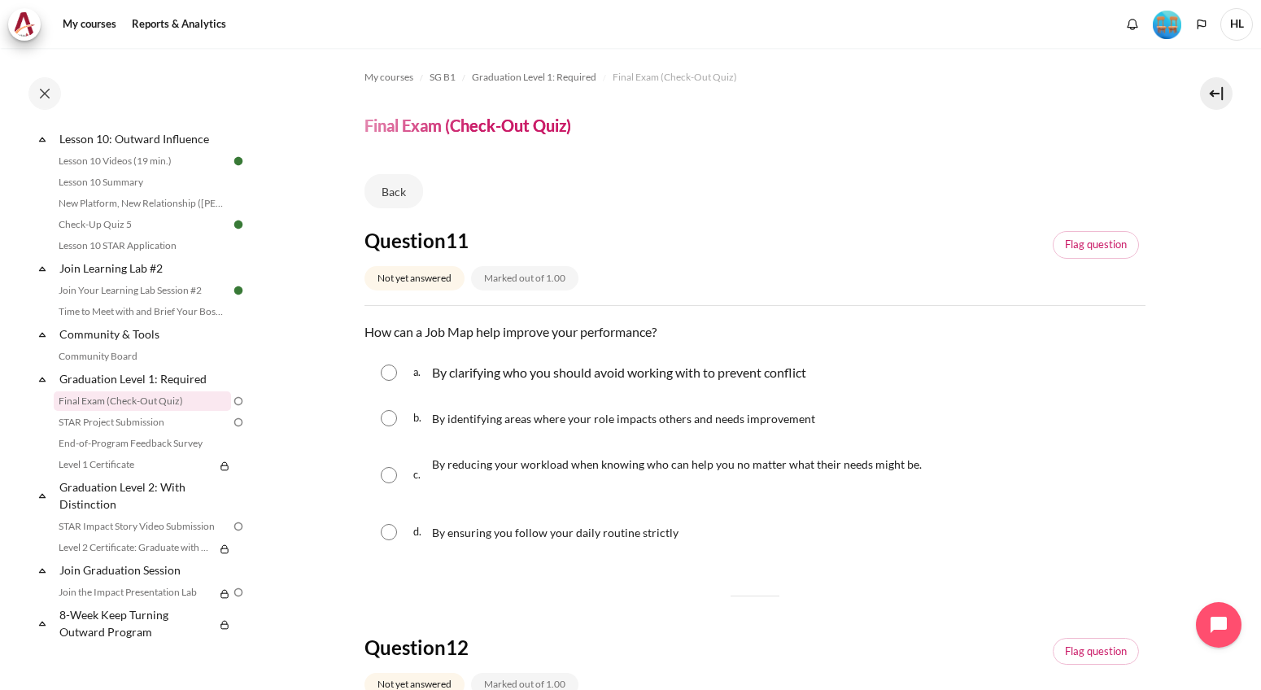
click at [389, 420] on input "Content" at bounding box center [389, 418] width 16 height 16
radio input "true"
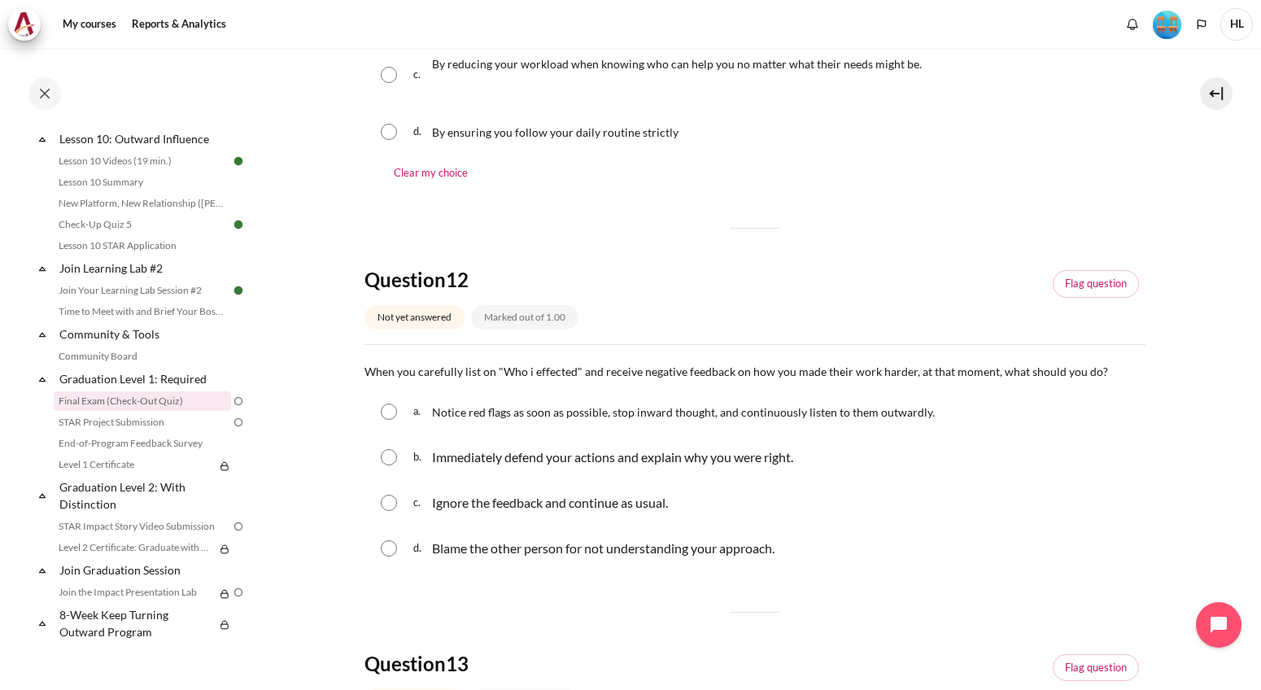
scroll to position [407, 0]
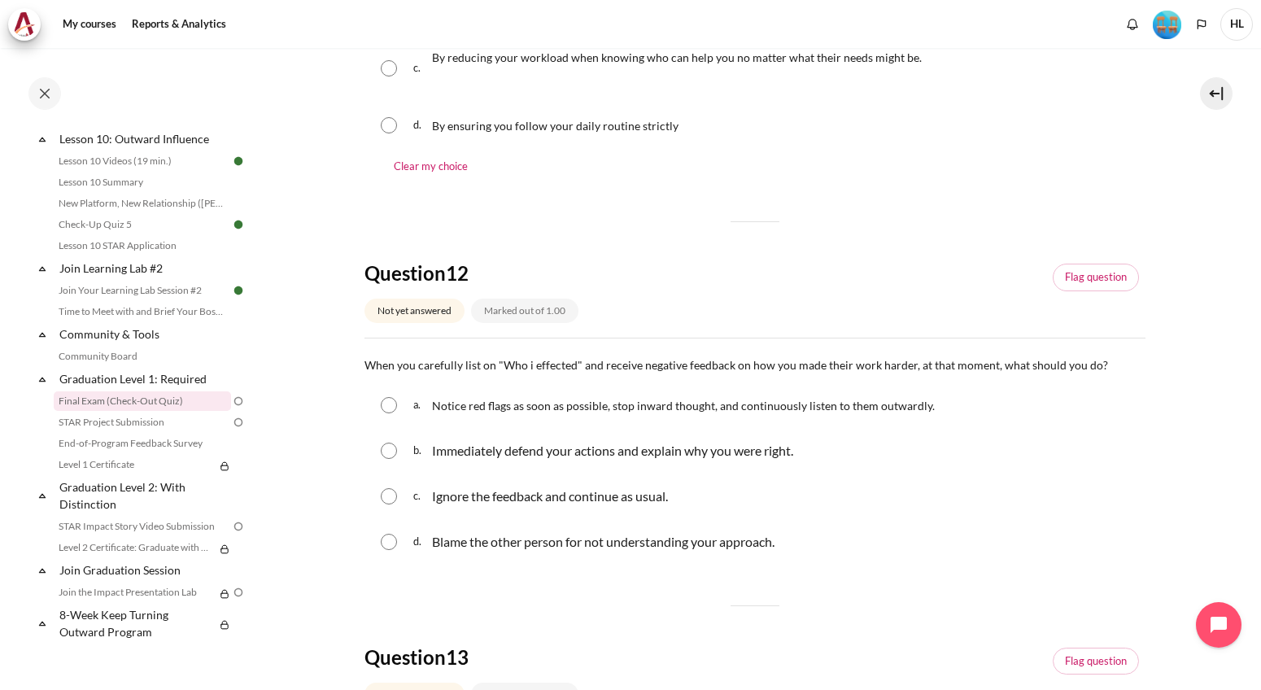
click at [389, 404] on input "Content" at bounding box center [389, 405] width 16 height 16
radio input "true"
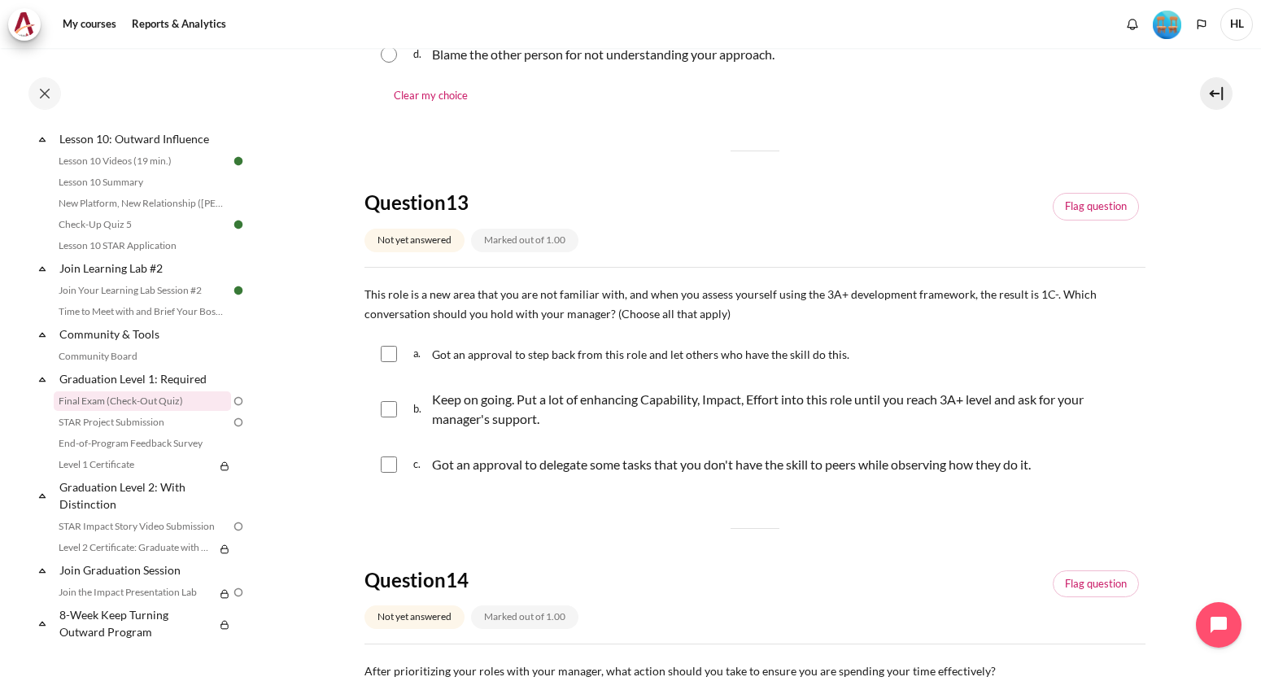
scroll to position [895, 0]
click at [392, 409] on input "Content" at bounding box center [389, 408] width 16 height 16
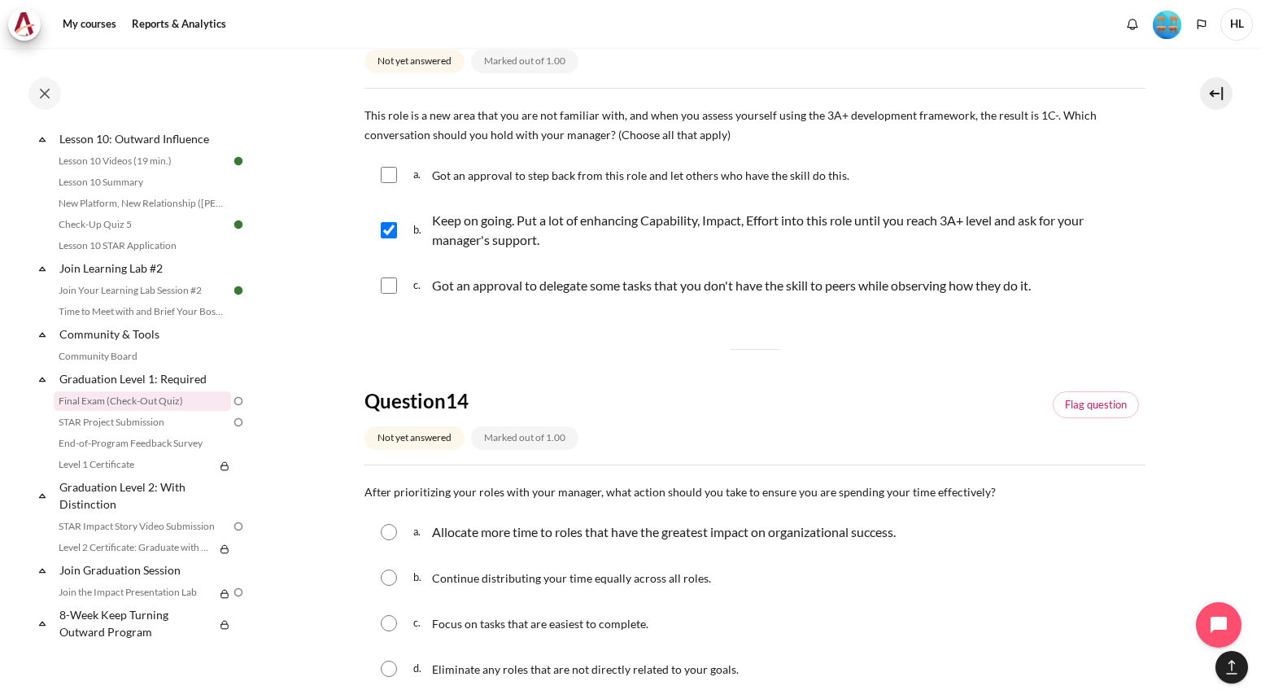
scroll to position [1058, 0]
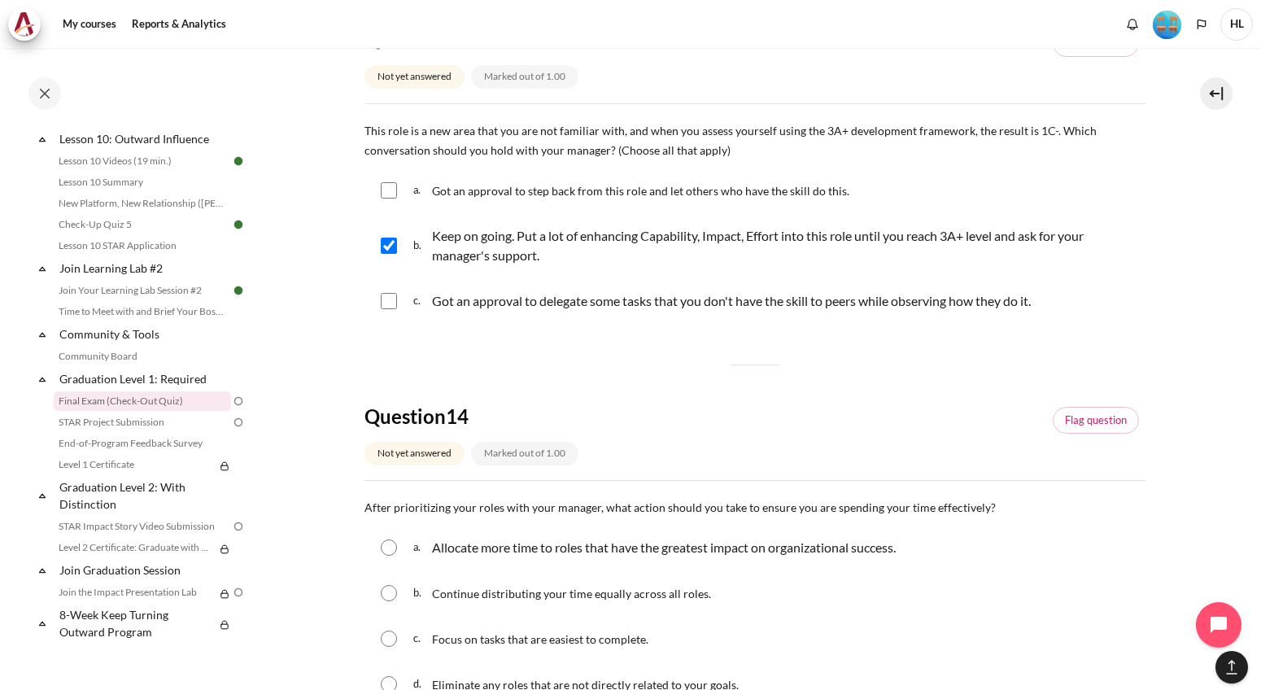
click at [395, 250] on input "Content" at bounding box center [389, 246] width 16 height 16
checkbox input "false"
click at [391, 189] on input "Content" at bounding box center [389, 190] width 16 height 16
checkbox input "true"
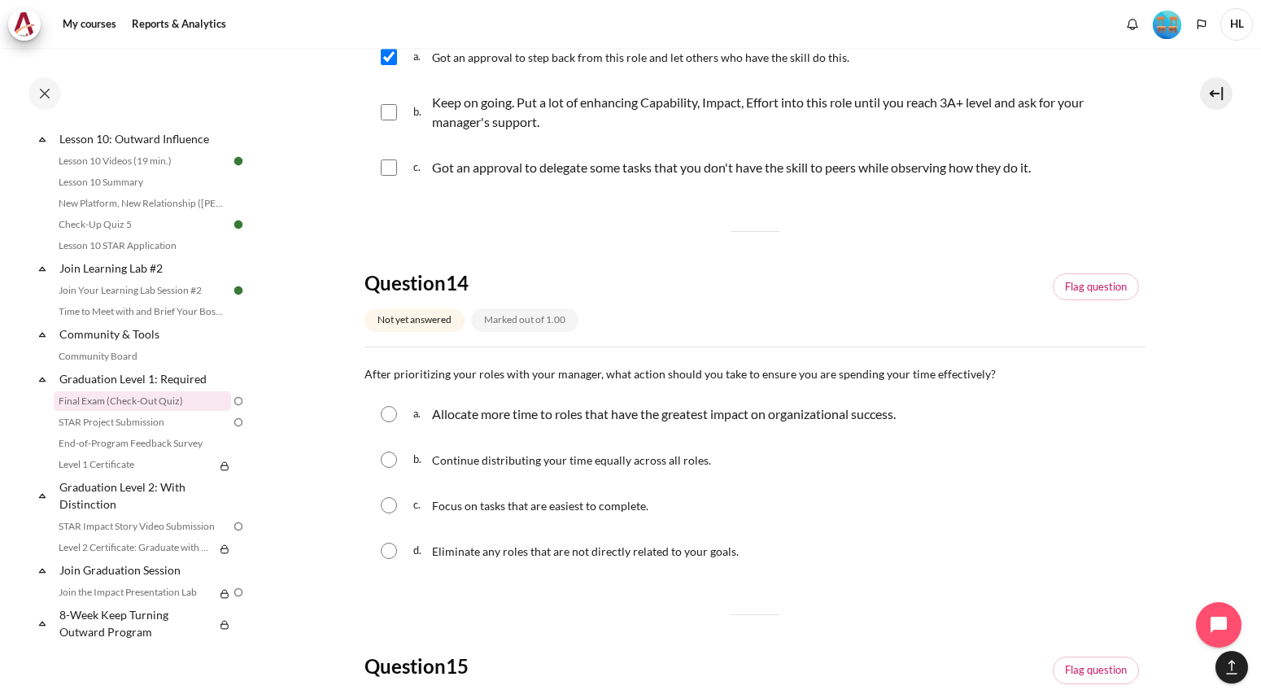
scroll to position [1220, 0]
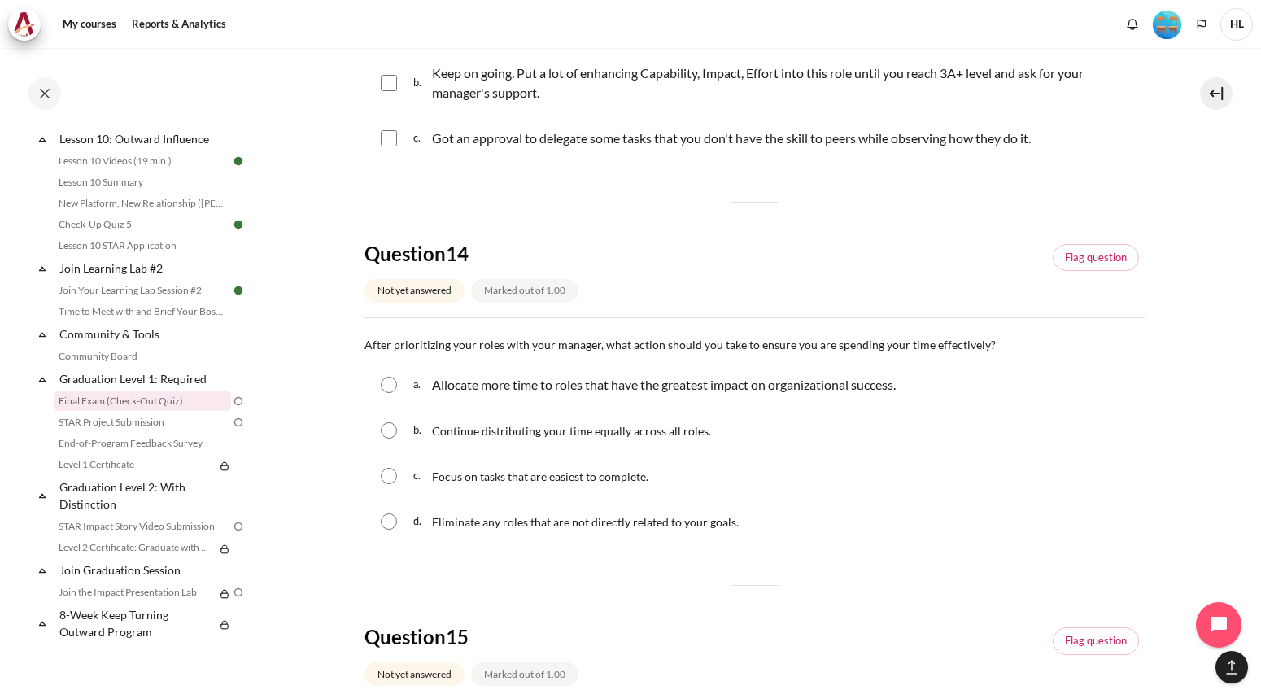
drag, startPoint x: 353, startPoint y: 347, endPoint x: 1001, endPoint y: 348, distance: 647.6
click at [390, 382] on input "Content" at bounding box center [389, 385] width 16 height 16
radio input "true"
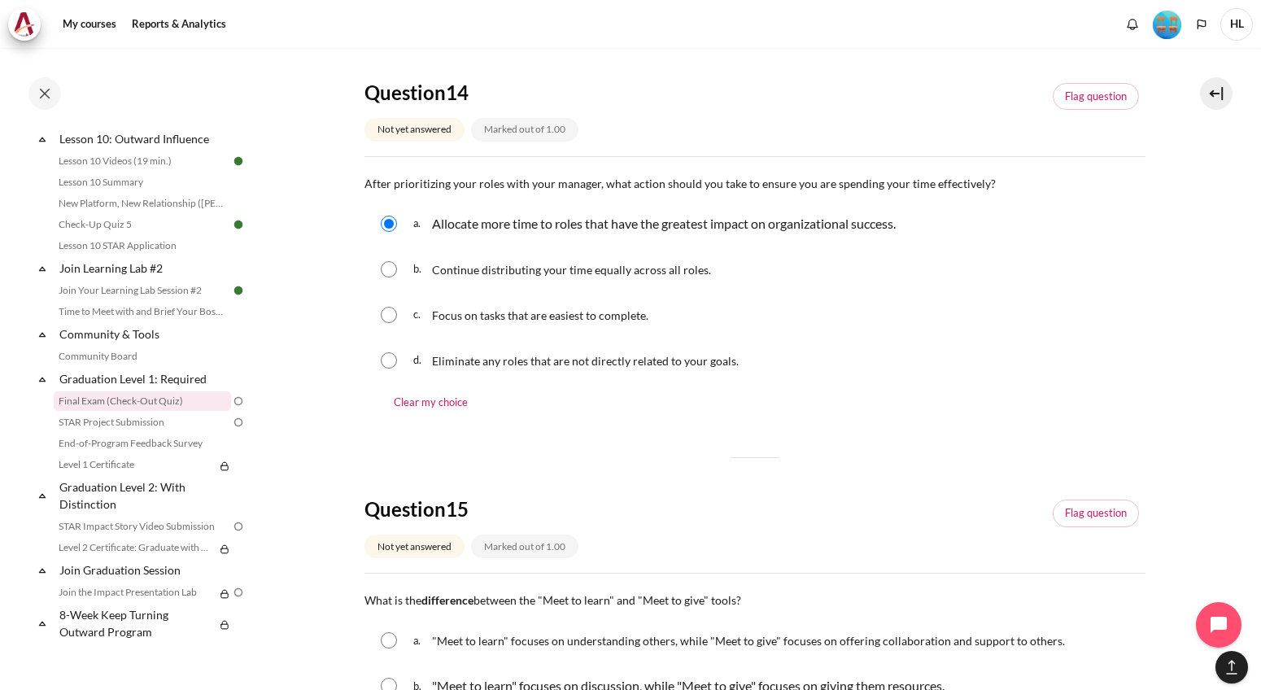
scroll to position [1546, 0]
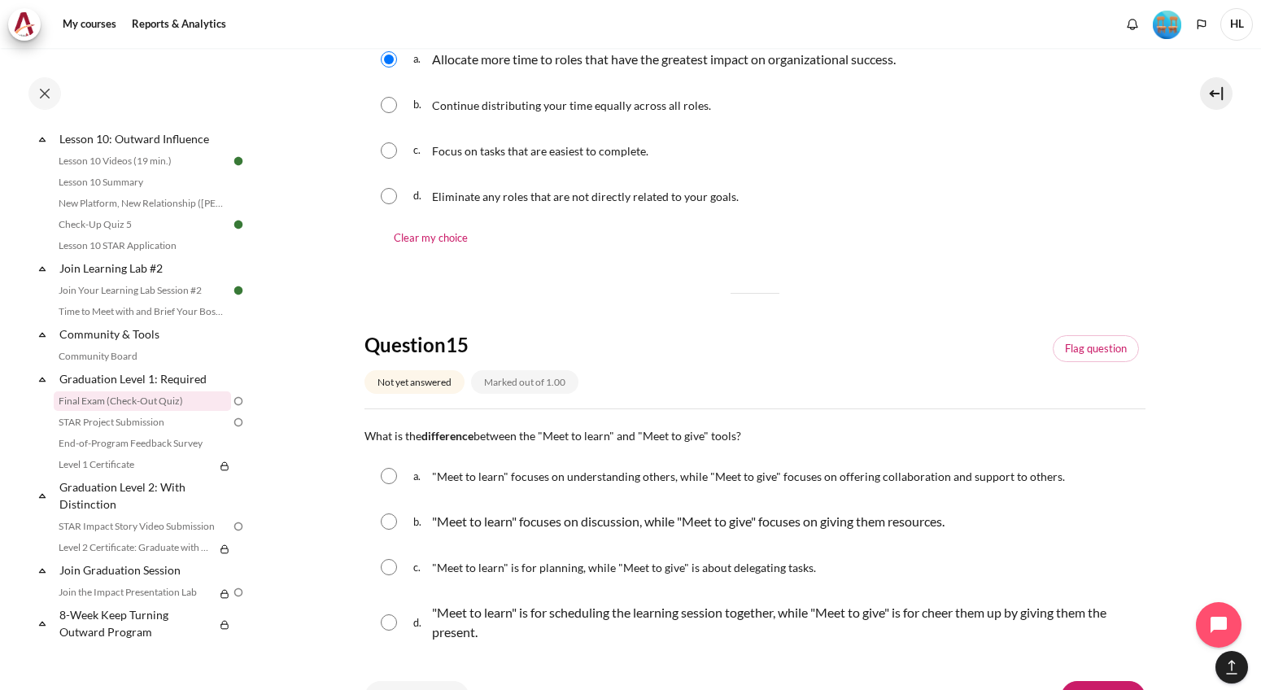
click at [395, 478] on input "Content" at bounding box center [389, 476] width 16 height 16
radio input "true"
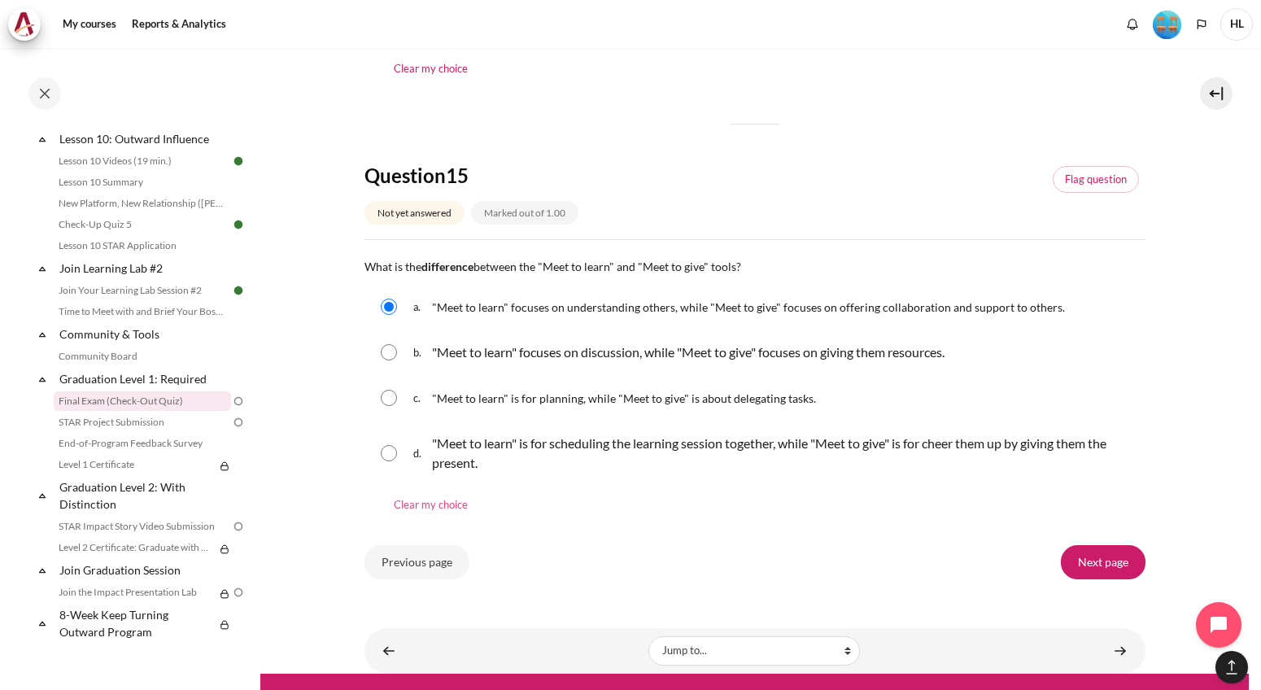
scroll to position [1739, 0]
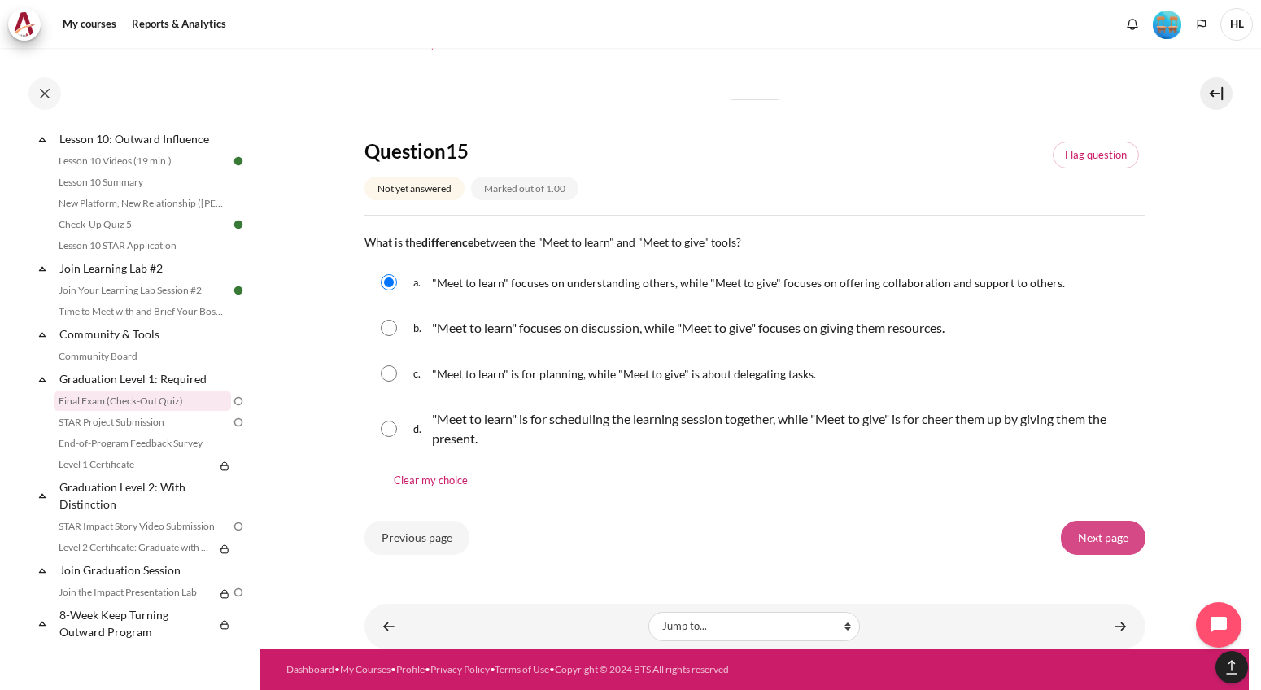
click at [1090, 536] on input "Next page" at bounding box center [1103, 538] width 85 height 34
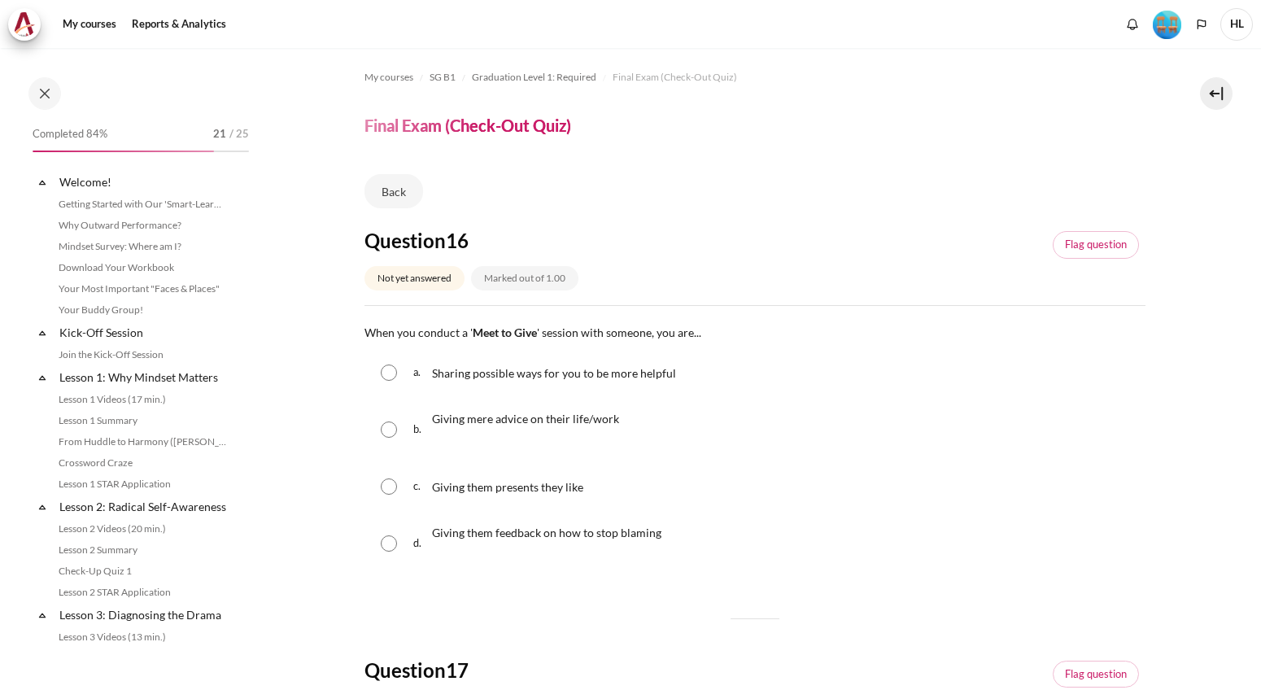
scroll to position [1537, 0]
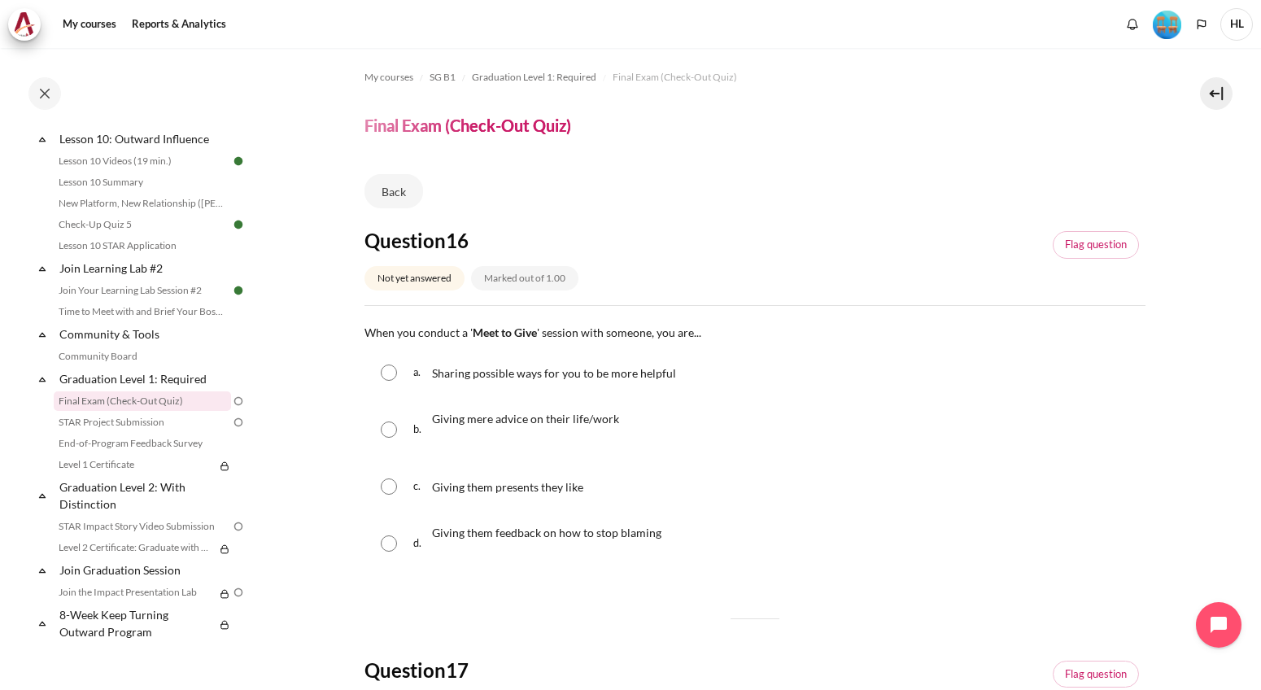
click at [389, 372] on input "Content" at bounding box center [389, 372] width 16 height 16
radio input "true"
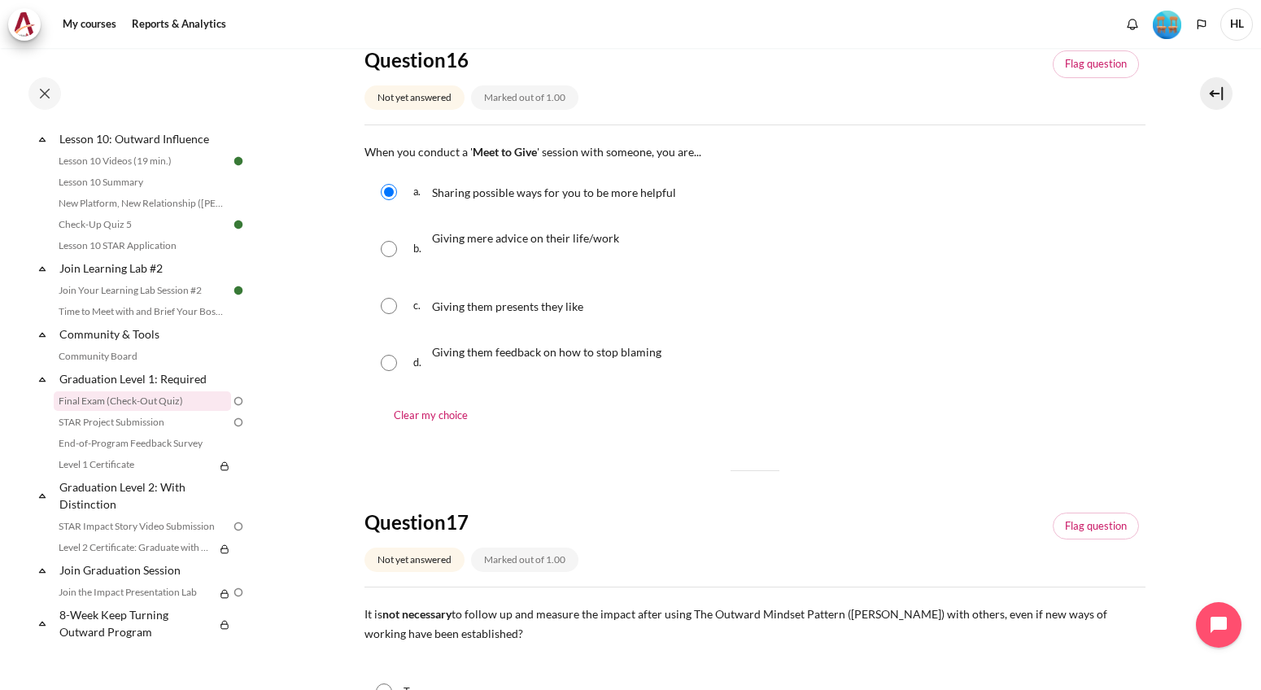
scroll to position [325, 0]
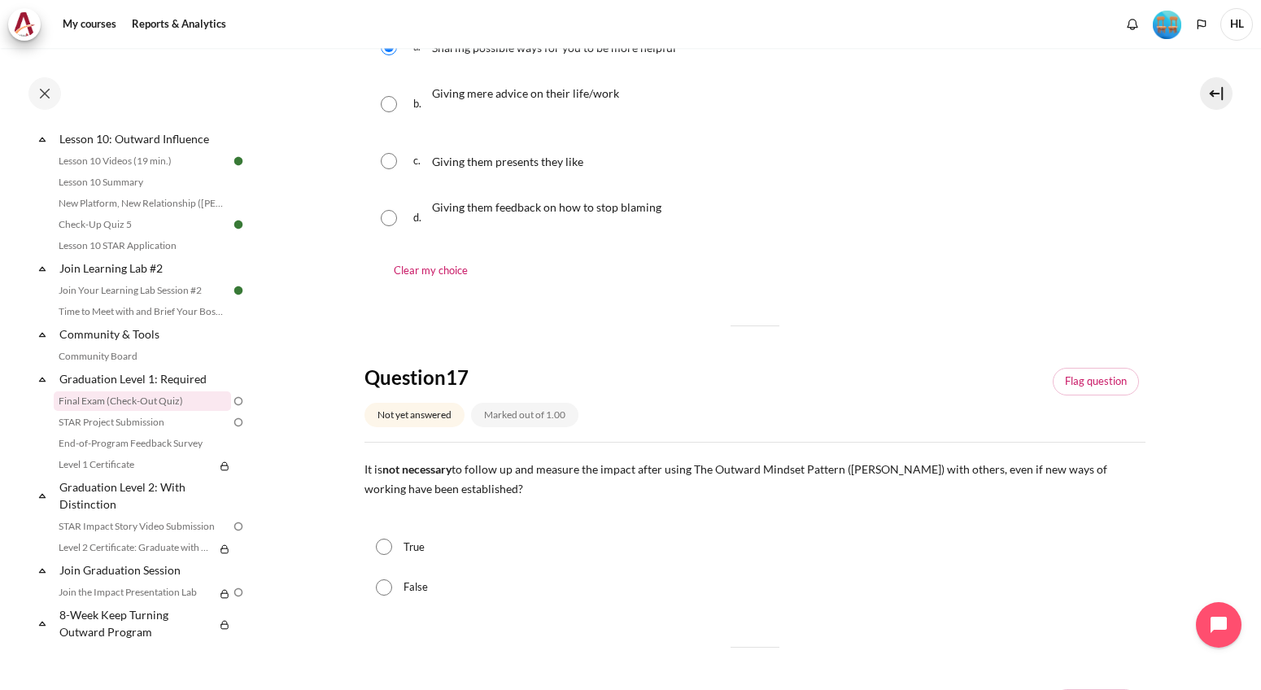
click at [383, 591] on input "False" at bounding box center [384, 587] width 16 height 16
radio input "true"
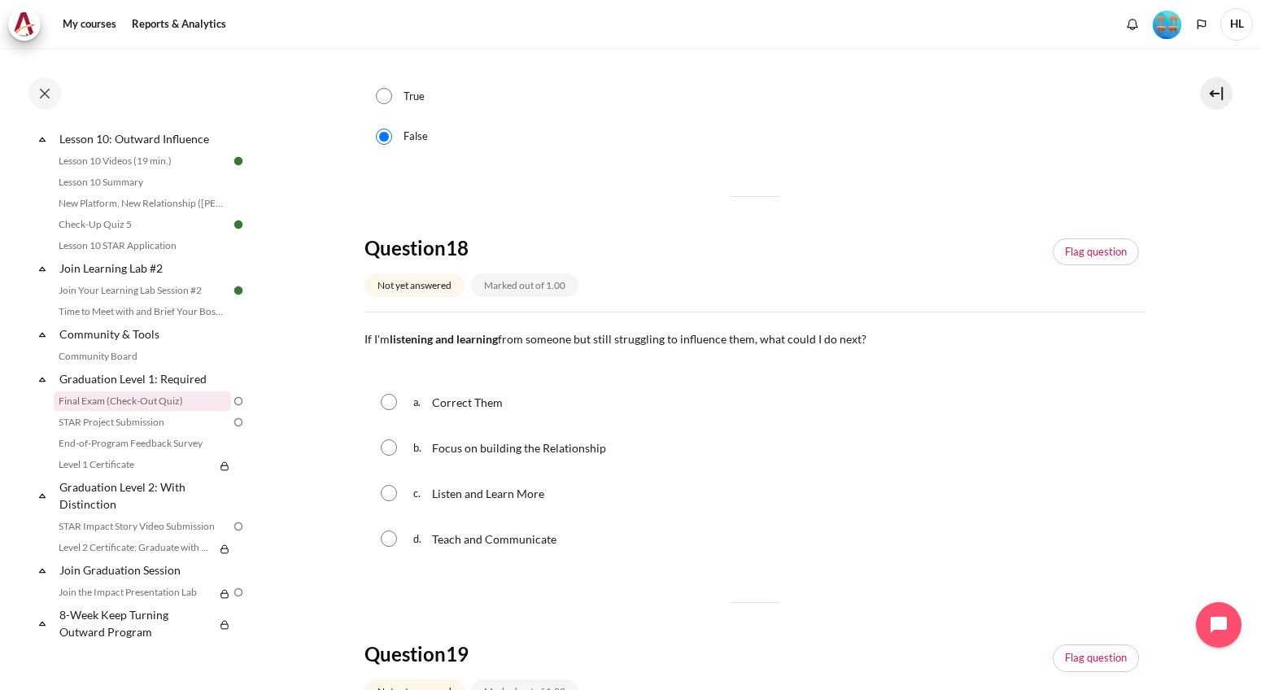
scroll to position [814, 0]
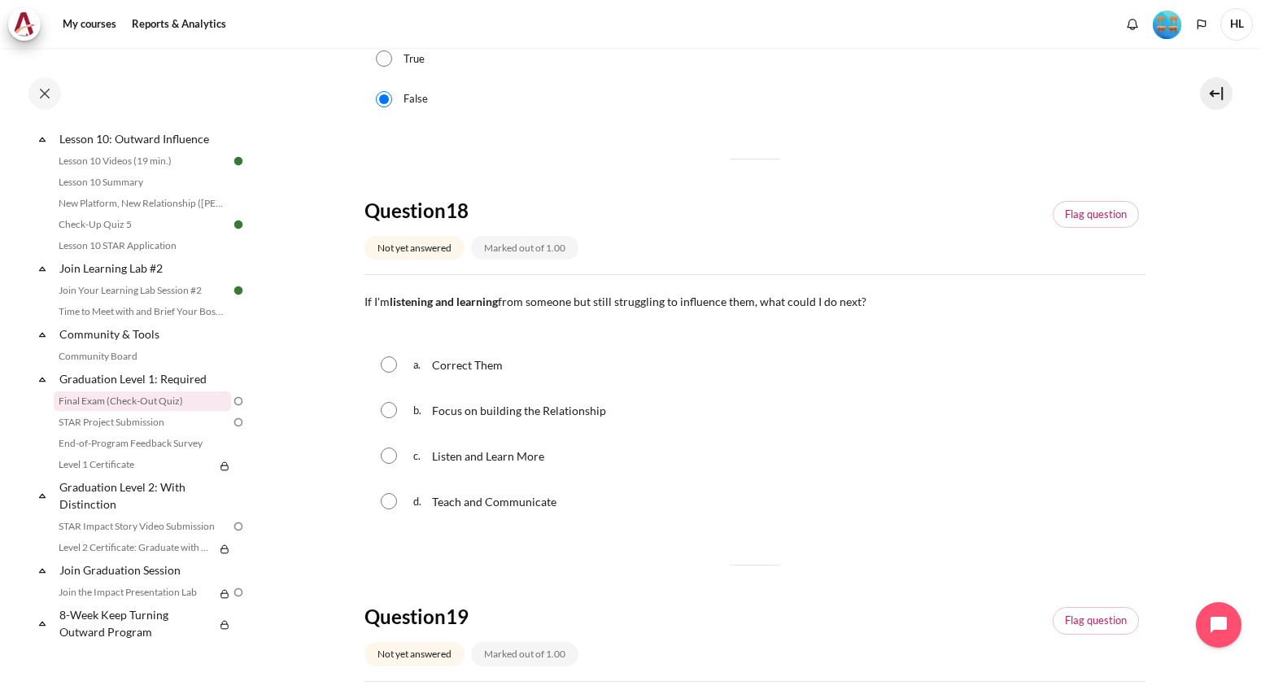
click at [397, 414] on div "b. Focus on building the Relationship" at bounding box center [754, 410] width 781 height 42
click at [388, 406] on input "Content" at bounding box center [389, 410] width 16 height 16
radio input "true"
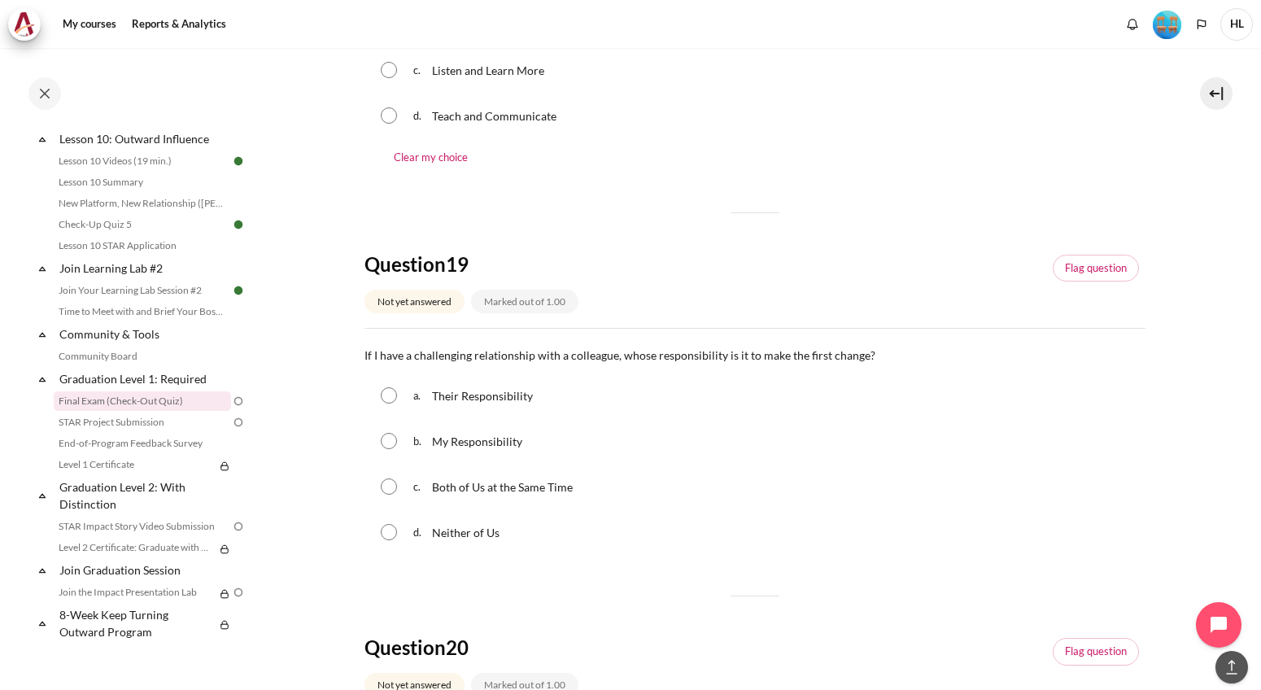
scroll to position [1302, 0]
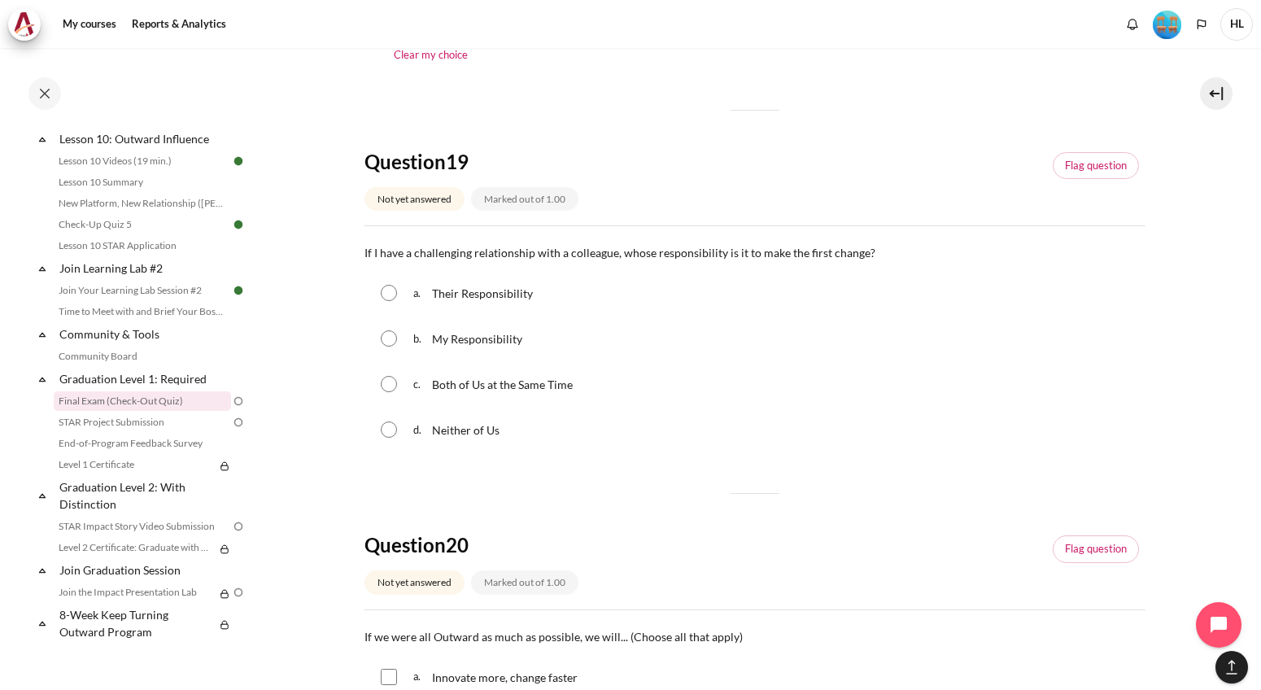
click at [389, 343] on input "Content" at bounding box center [389, 338] width 16 height 16
radio input "true"
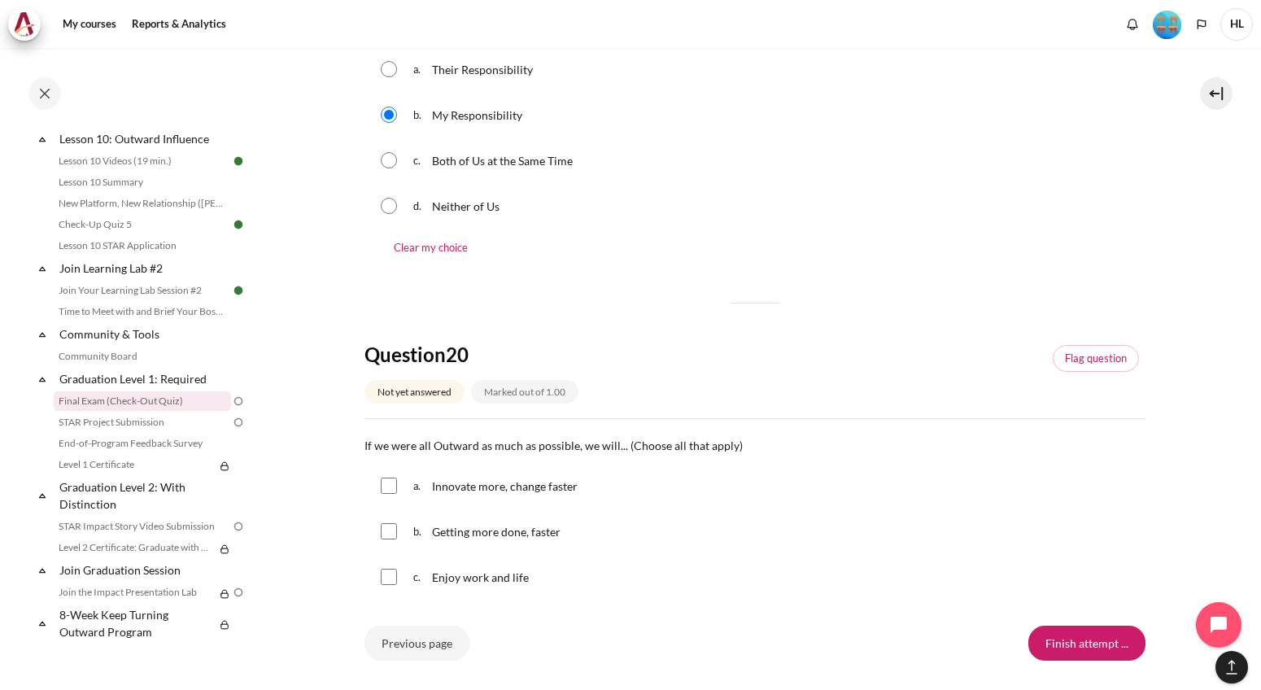
scroll to position [1627, 0]
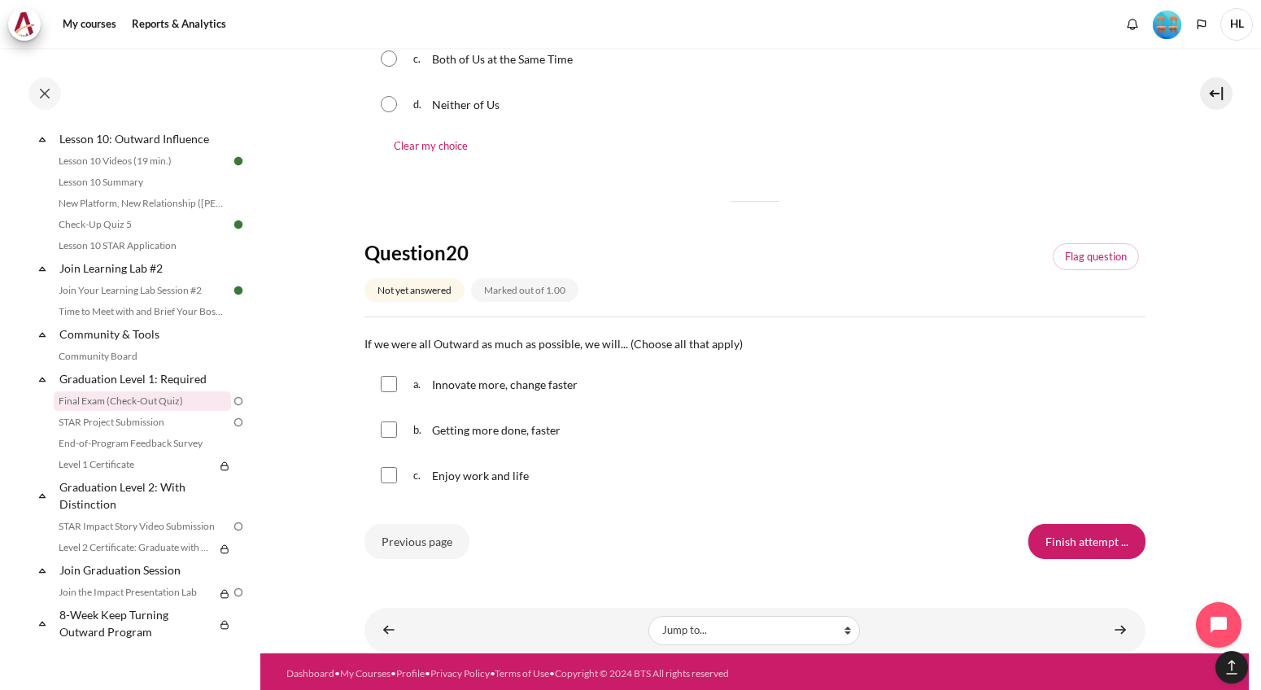
click at [389, 382] on input "Content" at bounding box center [389, 384] width 16 height 16
checkbox input "true"
click at [389, 433] on input "Content" at bounding box center [389, 429] width 16 height 16
checkbox input "true"
click at [399, 474] on div "c. Enjoy work and life" at bounding box center [754, 475] width 781 height 42
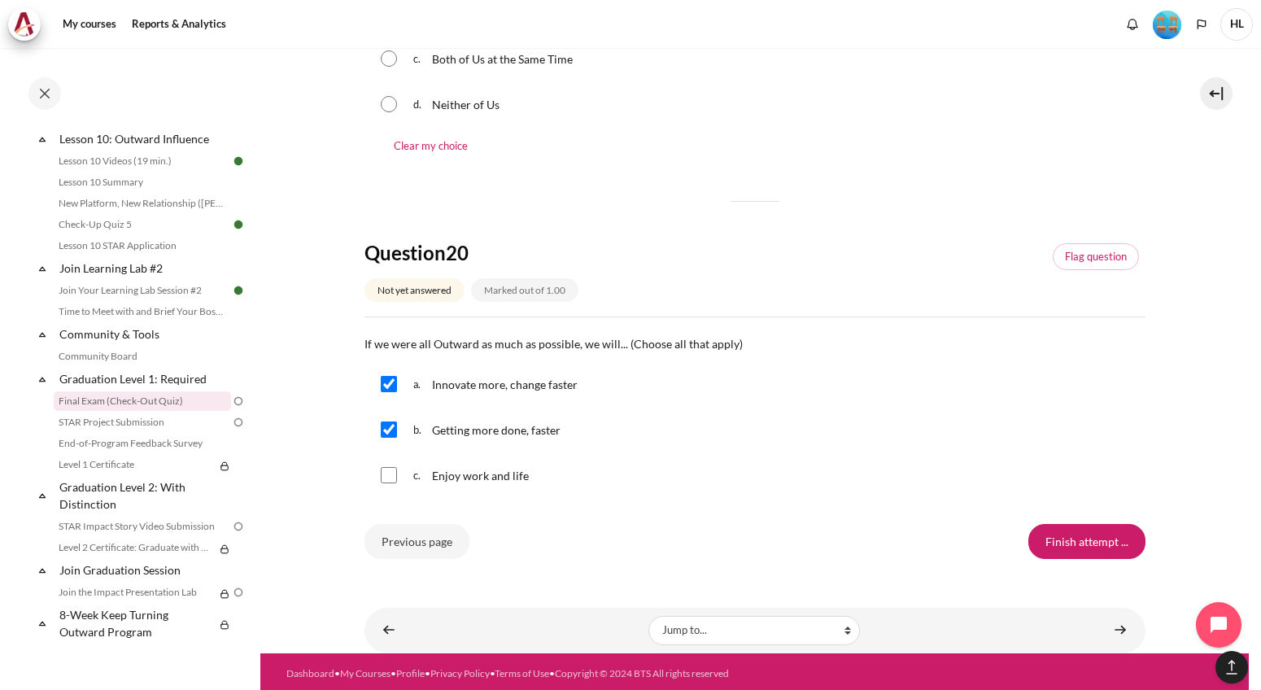
click at [393, 473] on input "Content" at bounding box center [389, 475] width 16 height 16
checkbox input "true"
click at [1103, 552] on input "Finish attempt ..." at bounding box center [1086, 541] width 117 height 34
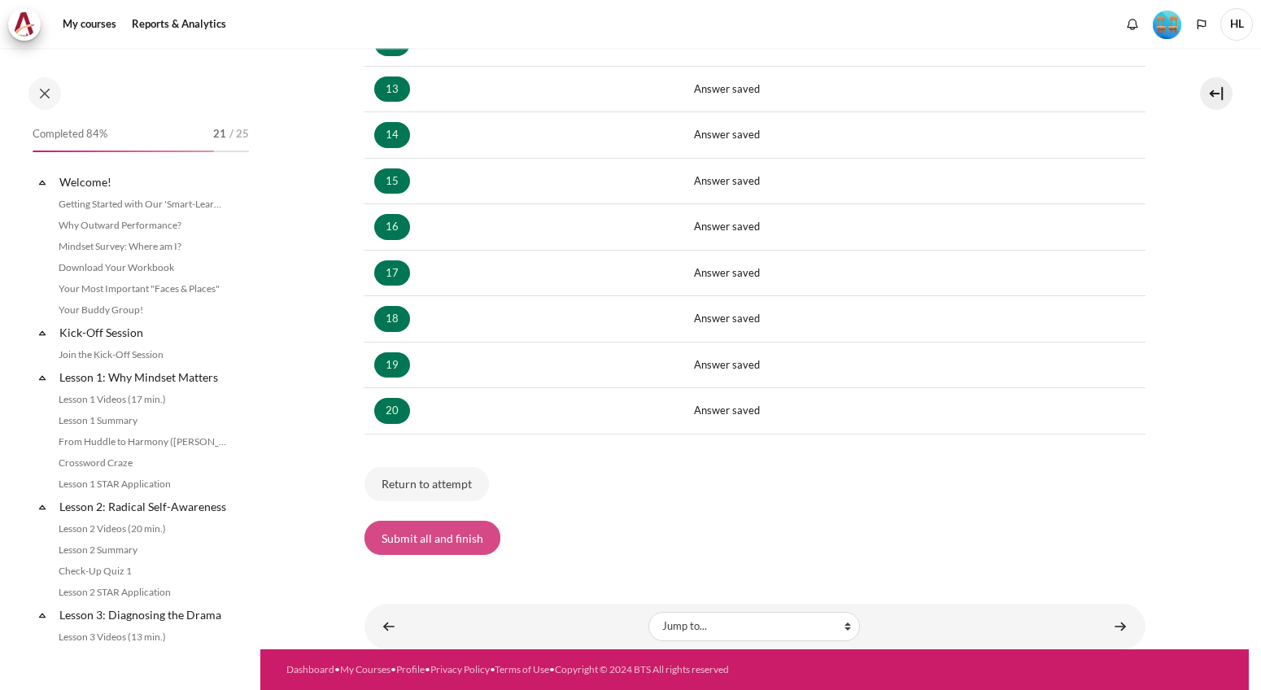
scroll to position [1537, 0]
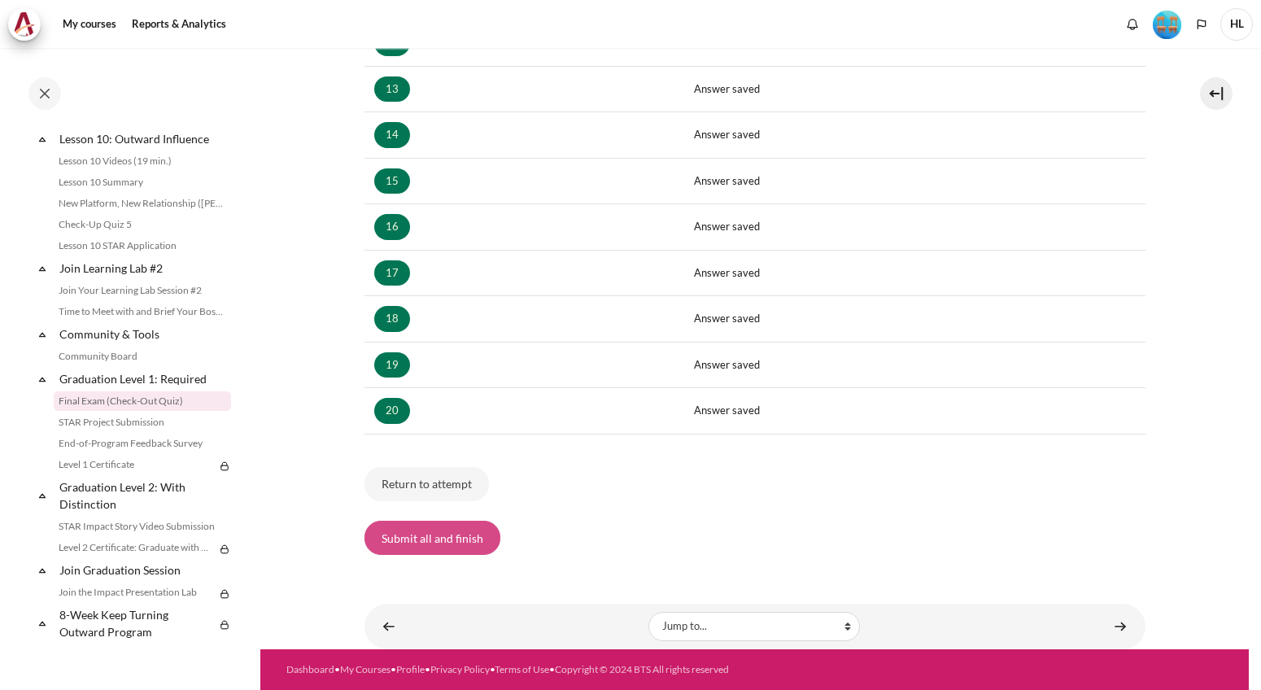
click at [445, 544] on button "Submit all and finish" at bounding box center [432, 538] width 136 height 34
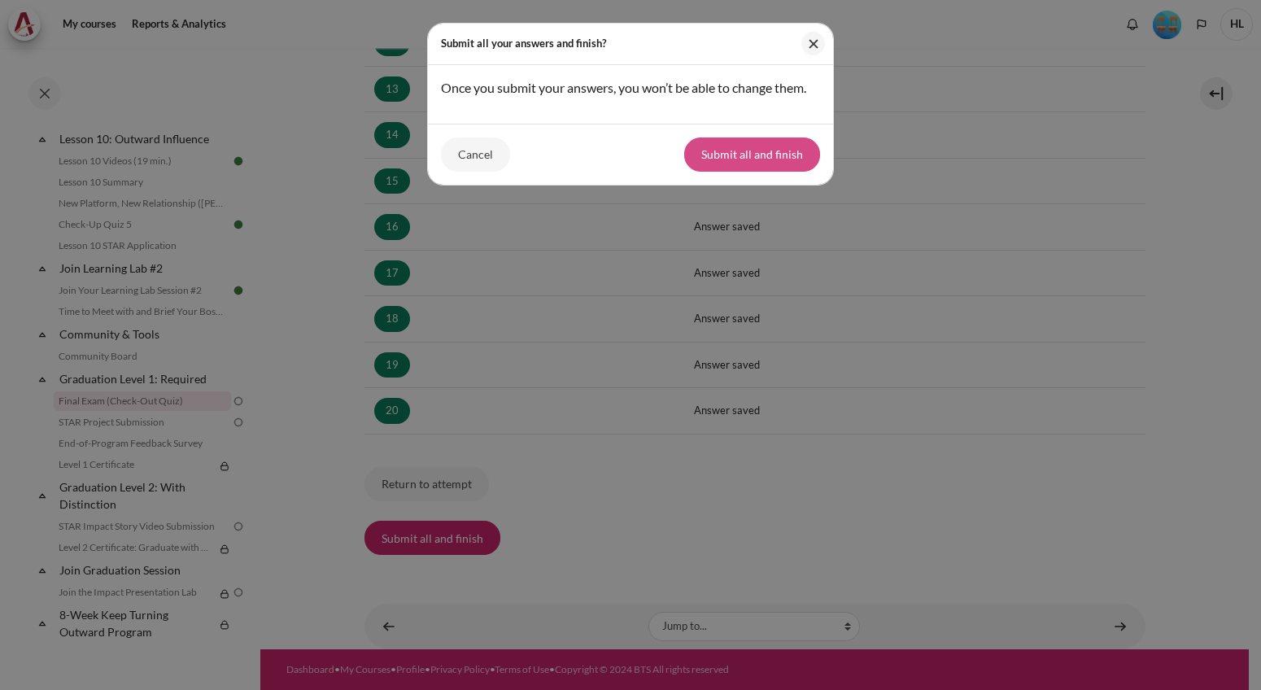
click at [705, 156] on button "Submit all and finish" at bounding box center [752, 154] width 136 height 34
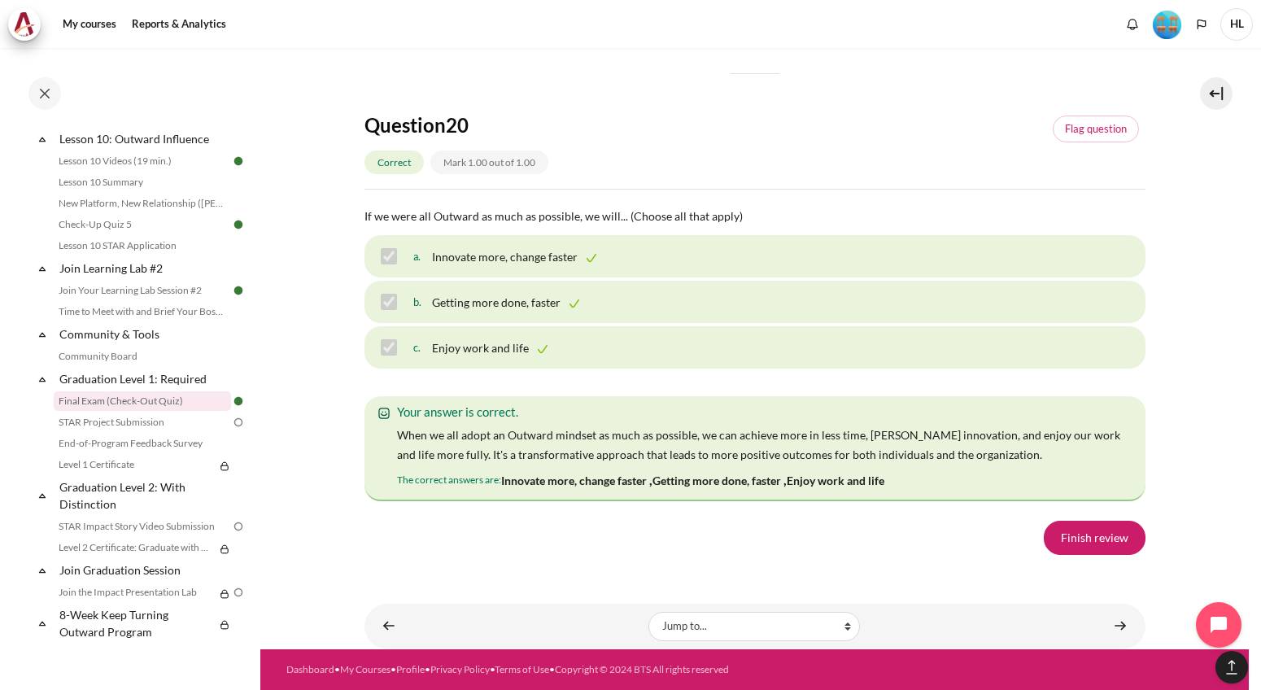
scroll to position [11476, 0]
click at [1073, 527] on link "Finish review" at bounding box center [1095, 538] width 102 height 34
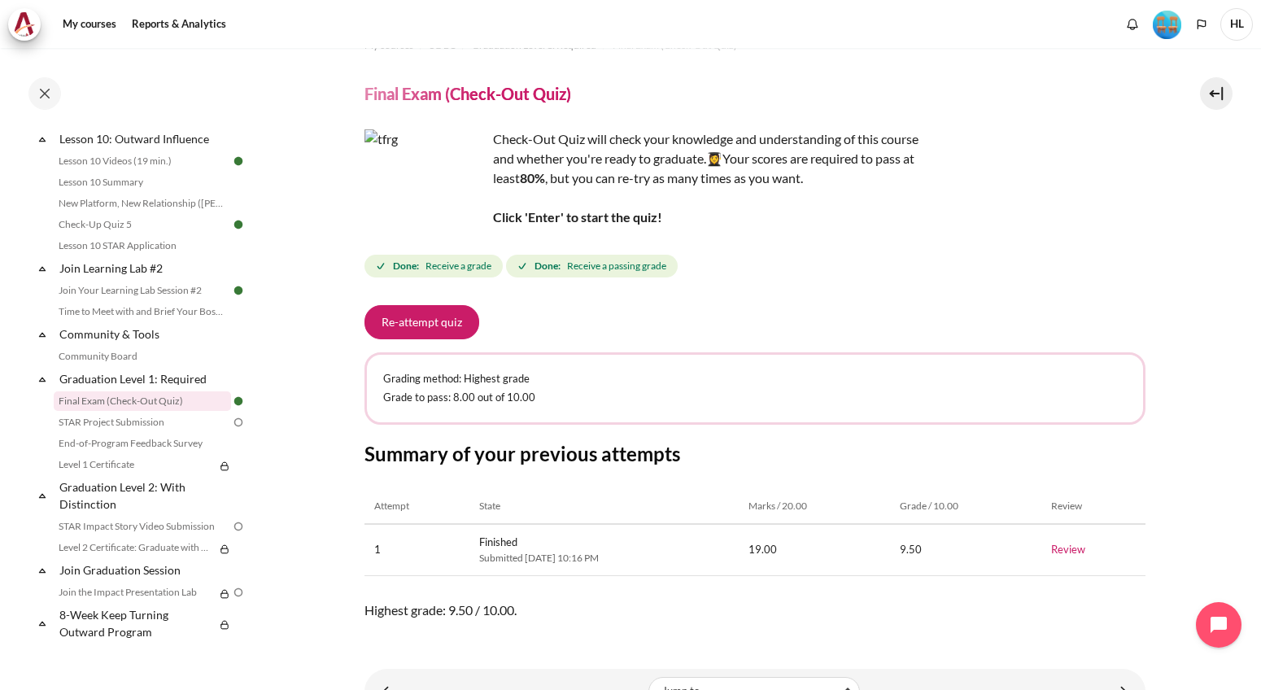
scroll to position [97, 0]
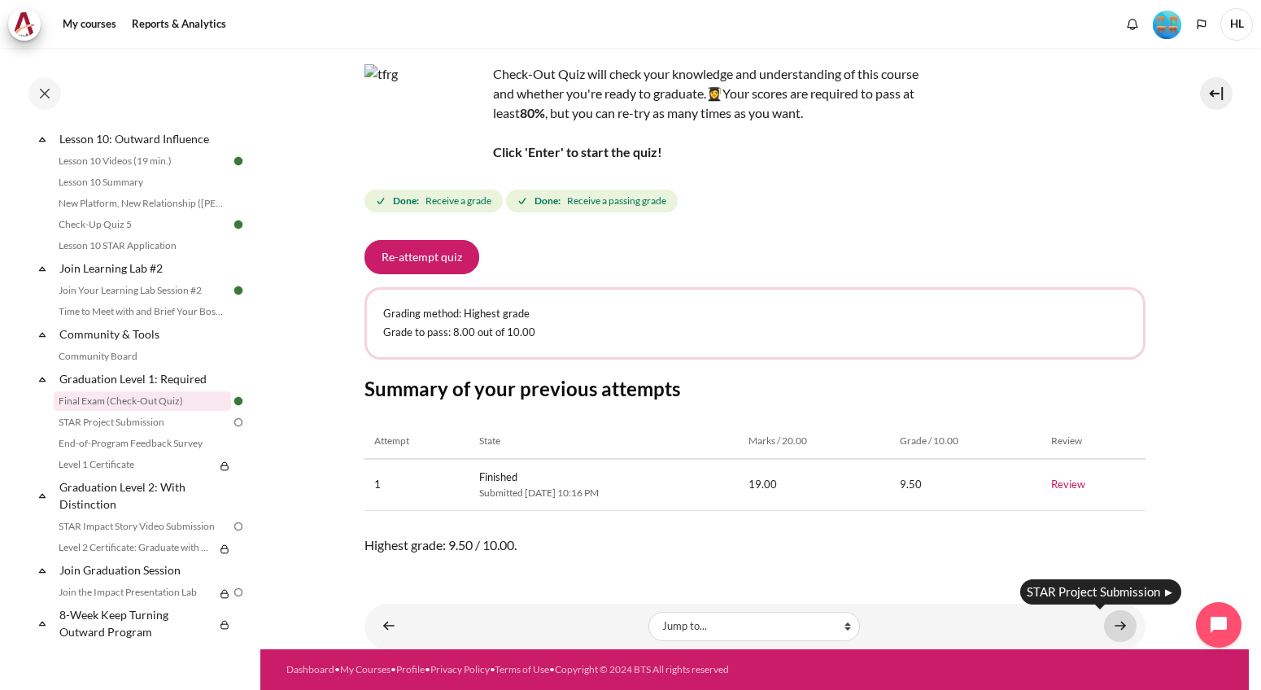
click at [1116, 634] on link "Content" at bounding box center [1120, 626] width 33 height 32
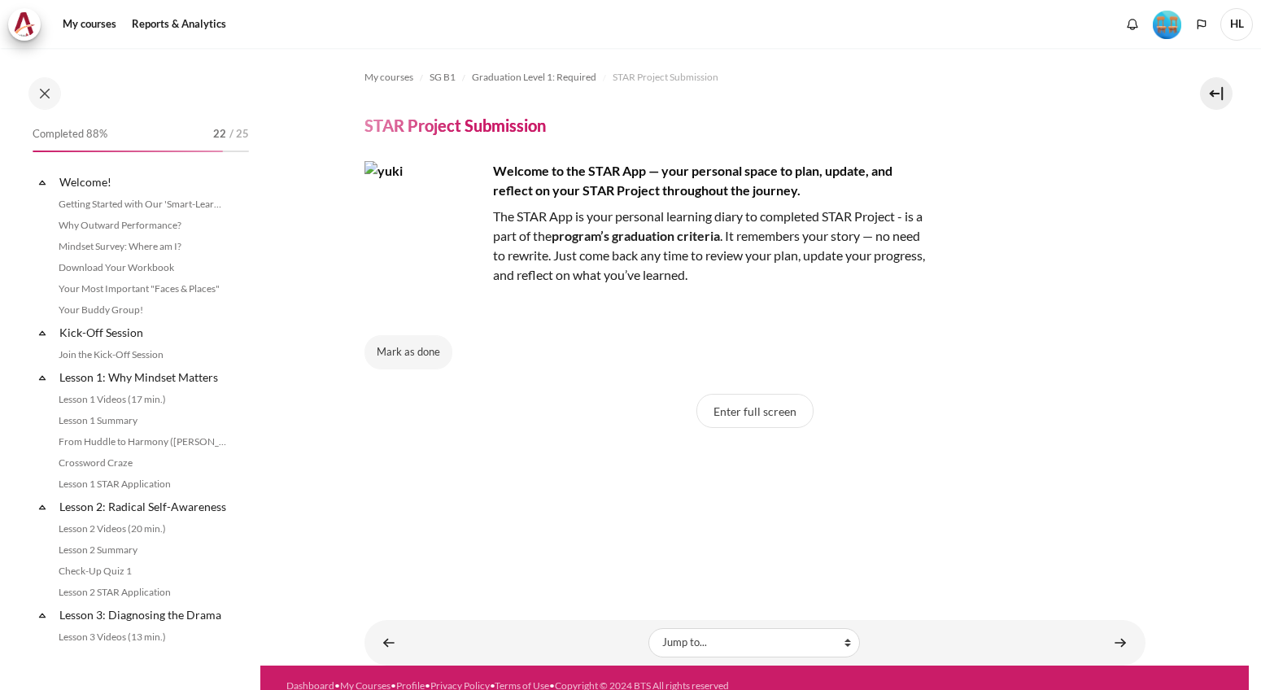
scroll to position [1537, 0]
